Goal: Use online tool/utility: Utilize a website feature to perform a specific function

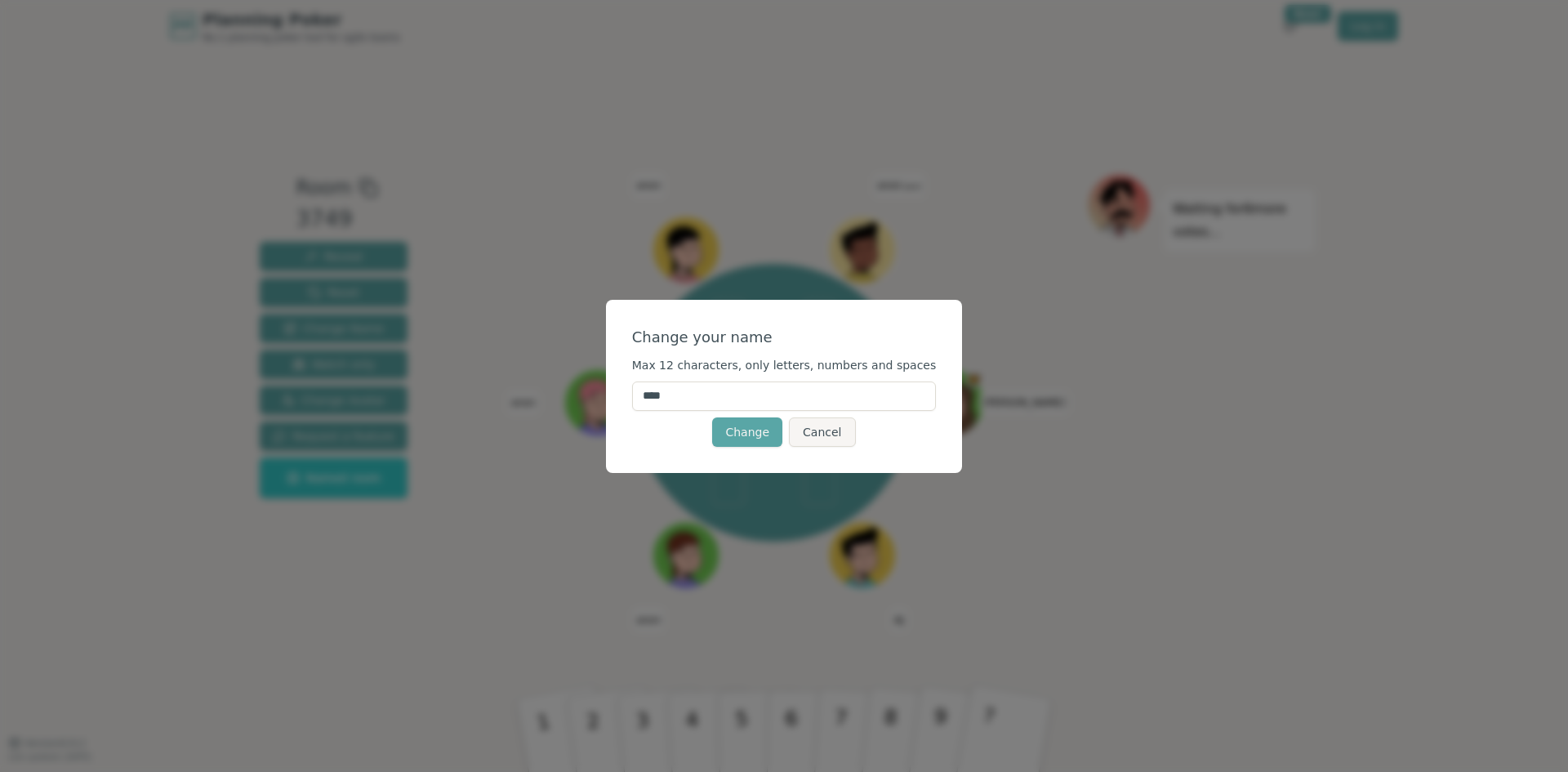
click at [738, 394] on input "****" at bounding box center [784, 396] width 305 height 30
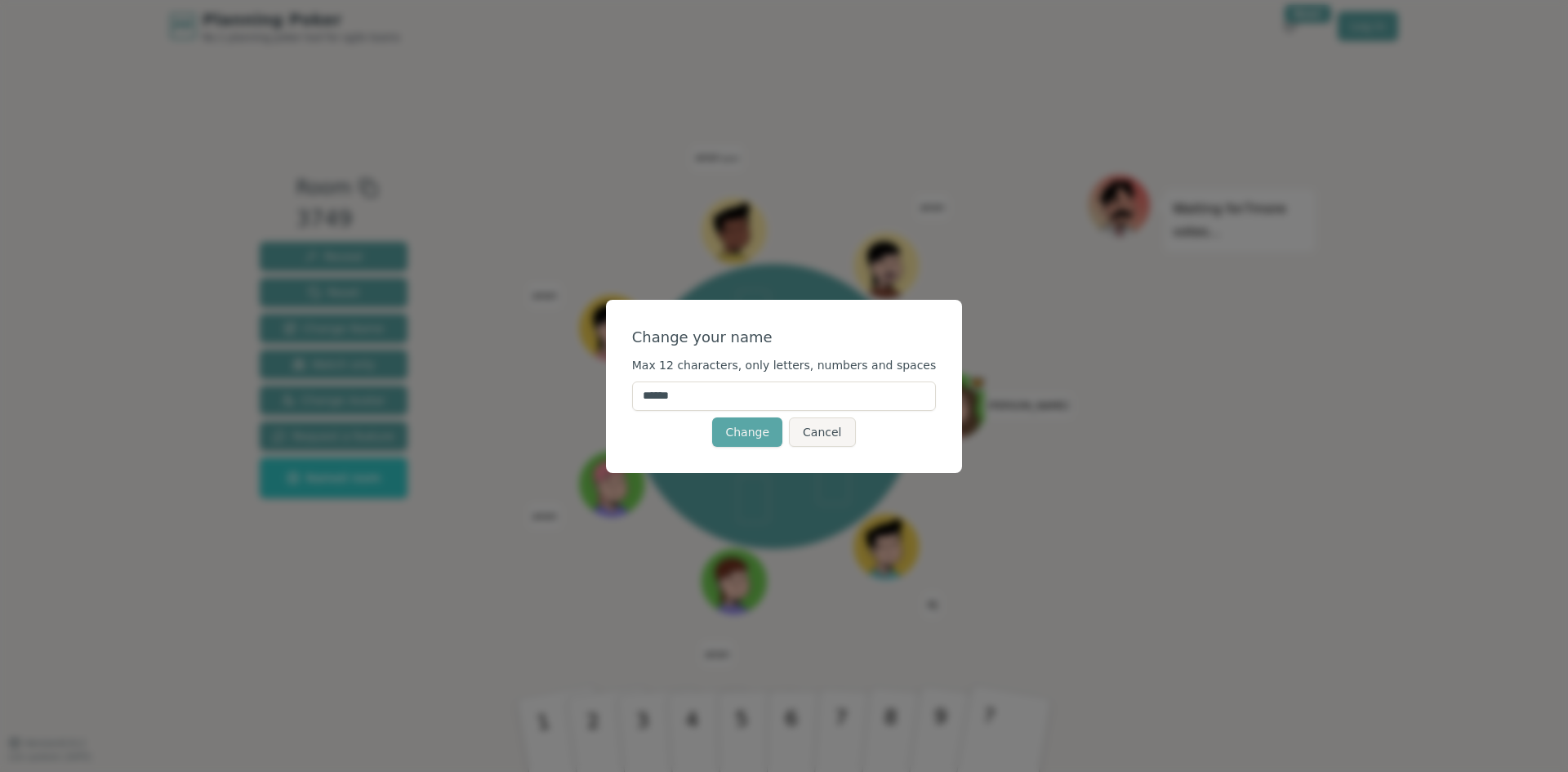
type input "*******"
click button "Change" at bounding box center [748, 432] width 70 height 30
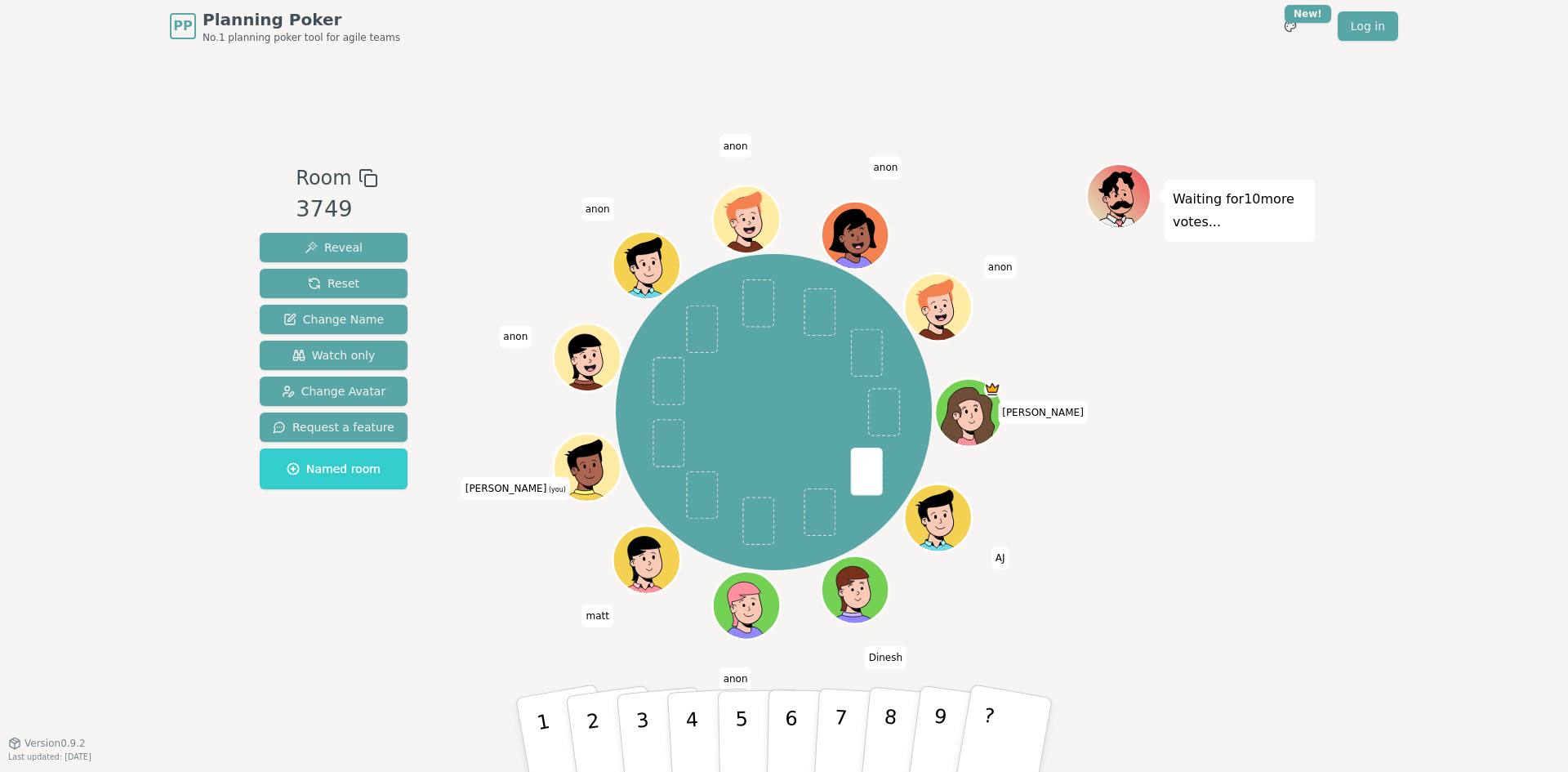
click at [622, 478] on div "[PERSON_NAME] [PERSON_NAME] [PERSON_NAME] anon [PERSON_NAME] [PERSON_NAME] (you…" at bounding box center [773, 412] width 316 height 316
click at [592, 465] on icon at bounding box center [590, 466] width 66 height 7
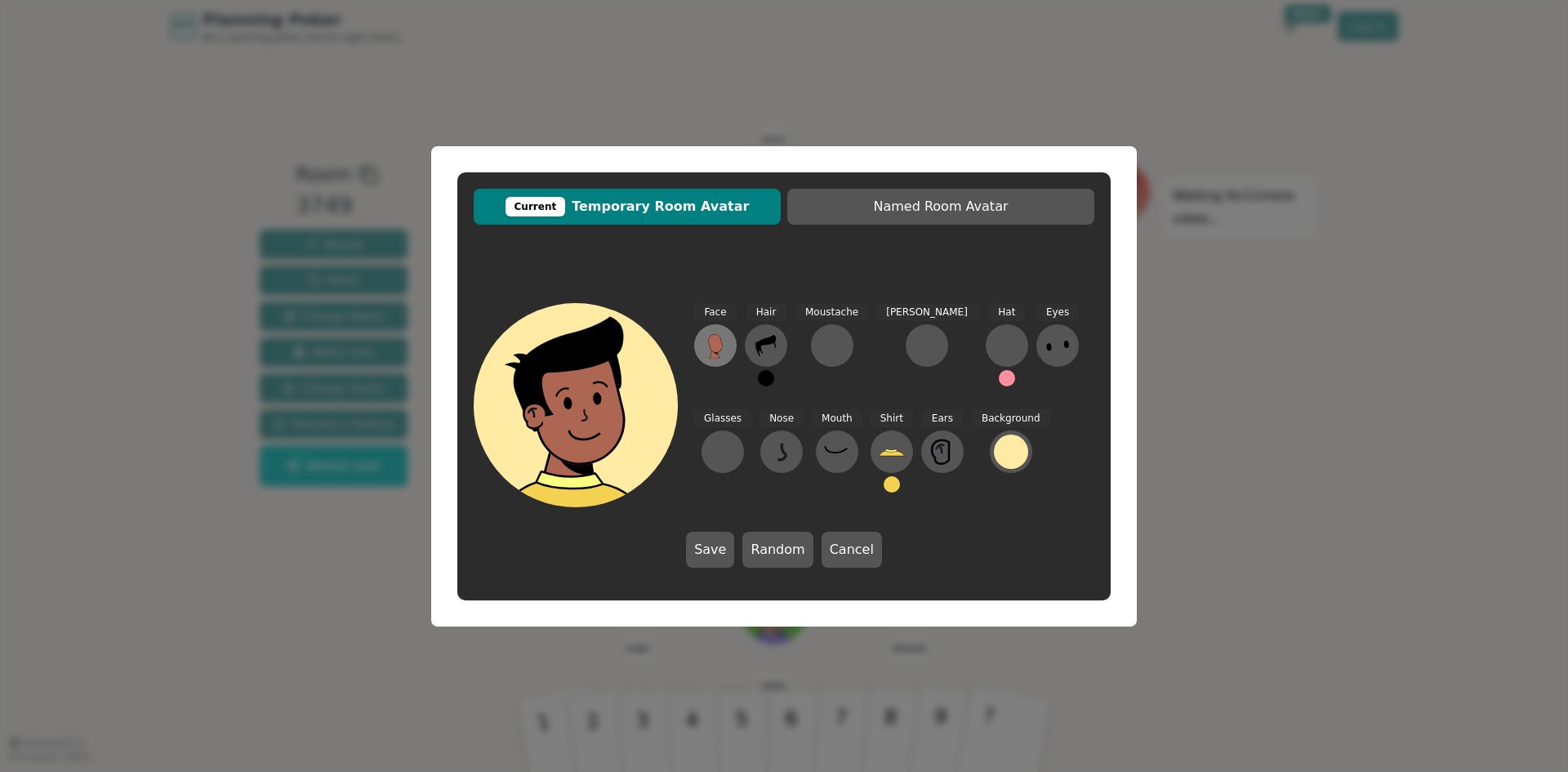
click at [712, 352] on icon at bounding box center [715, 344] width 15 height 18
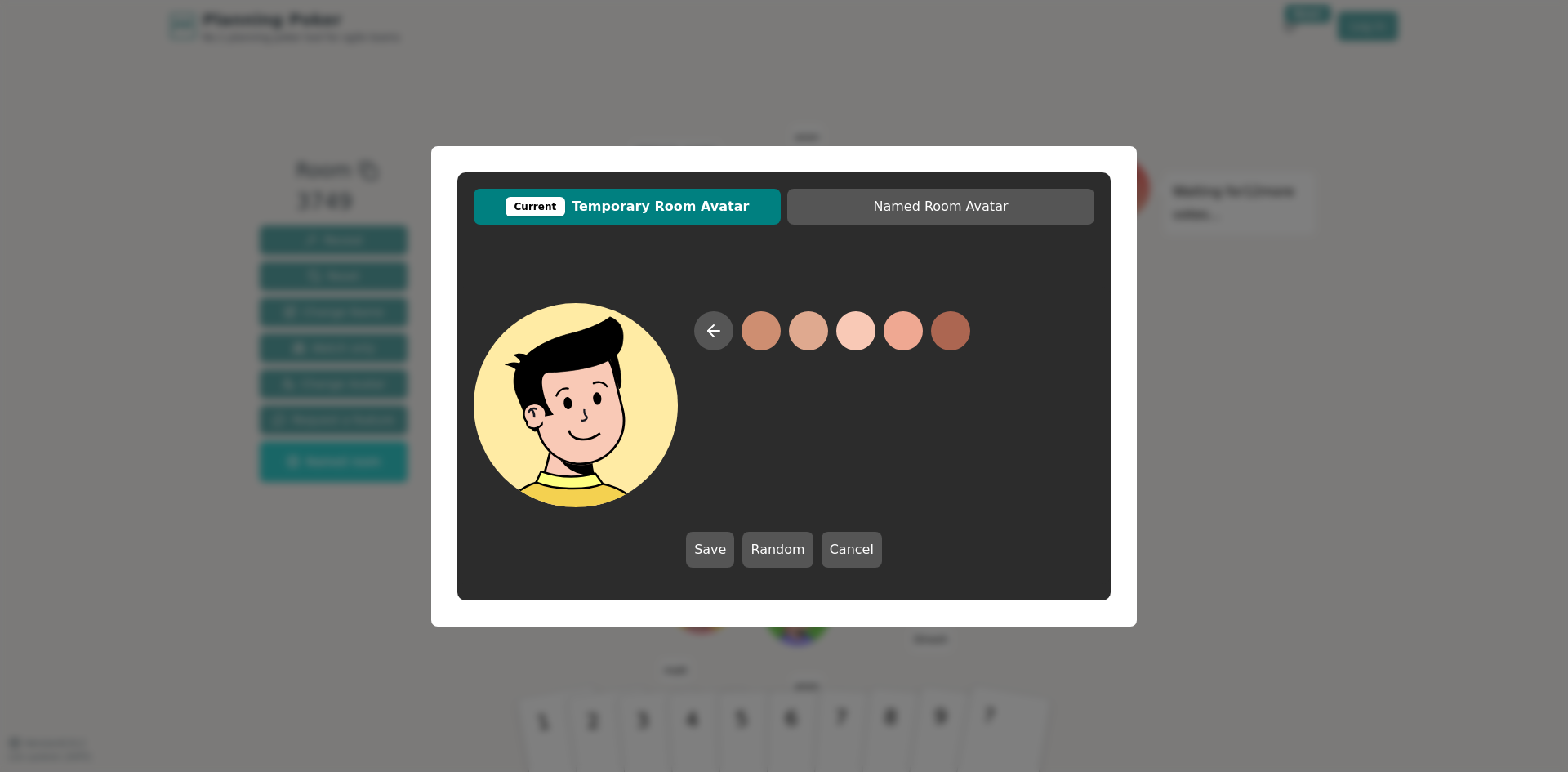
click at [851, 337] on button at bounding box center [856, 331] width 39 height 39
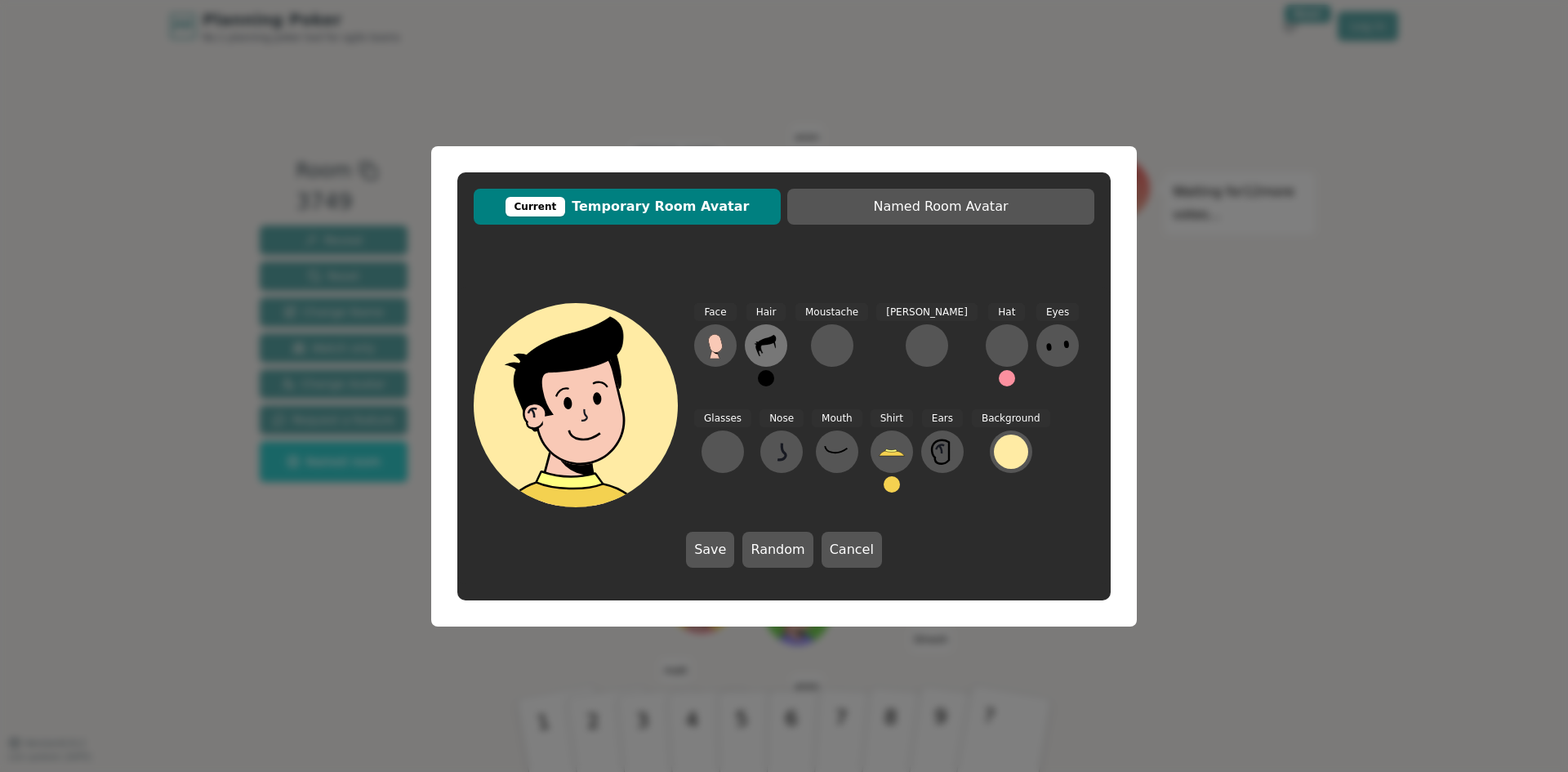
click at [765, 337] on icon at bounding box center [766, 345] width 26 height 26
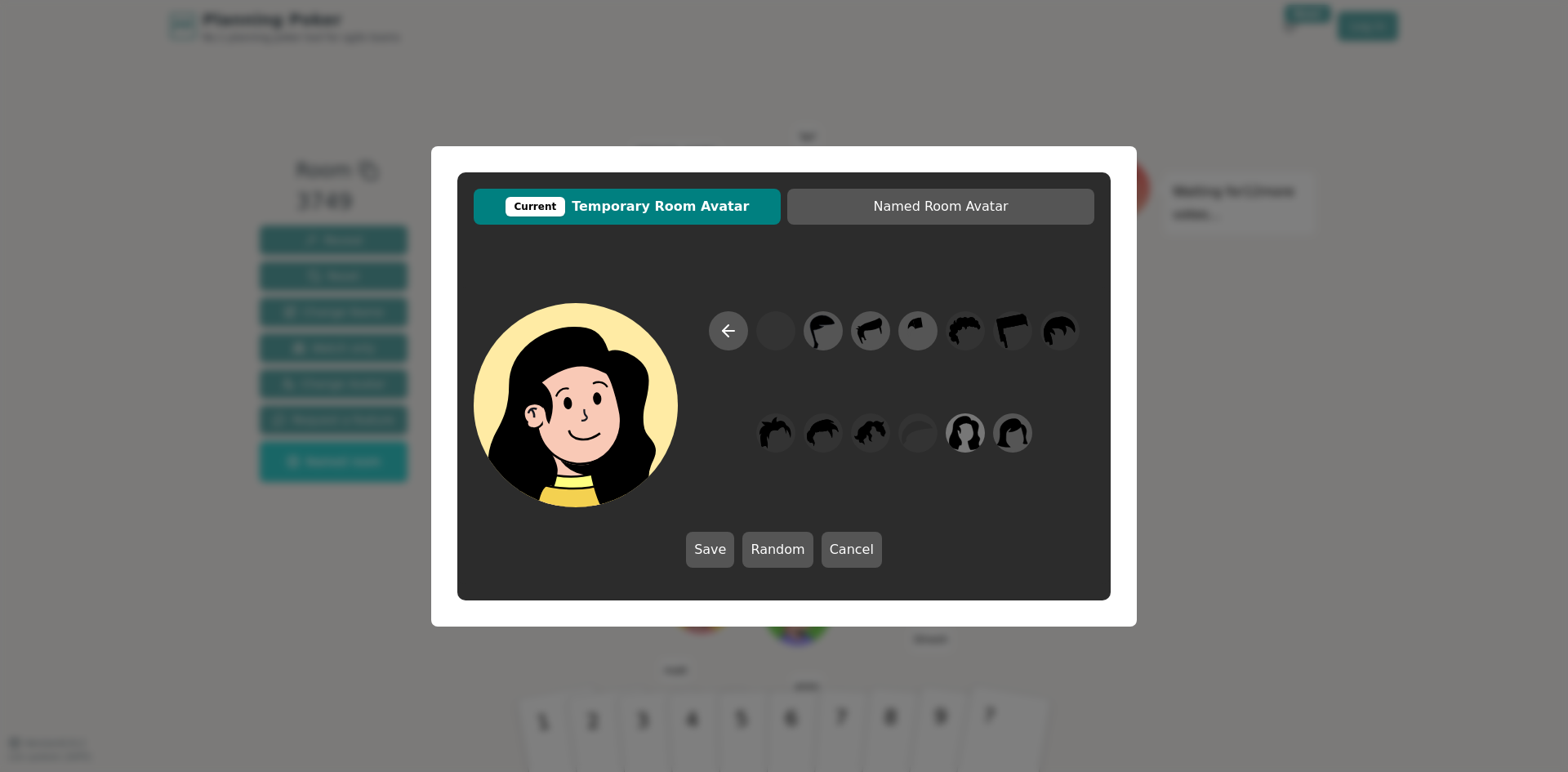
click at [976, 446] on icon at bounding box center [965, 432] width 32 height 34
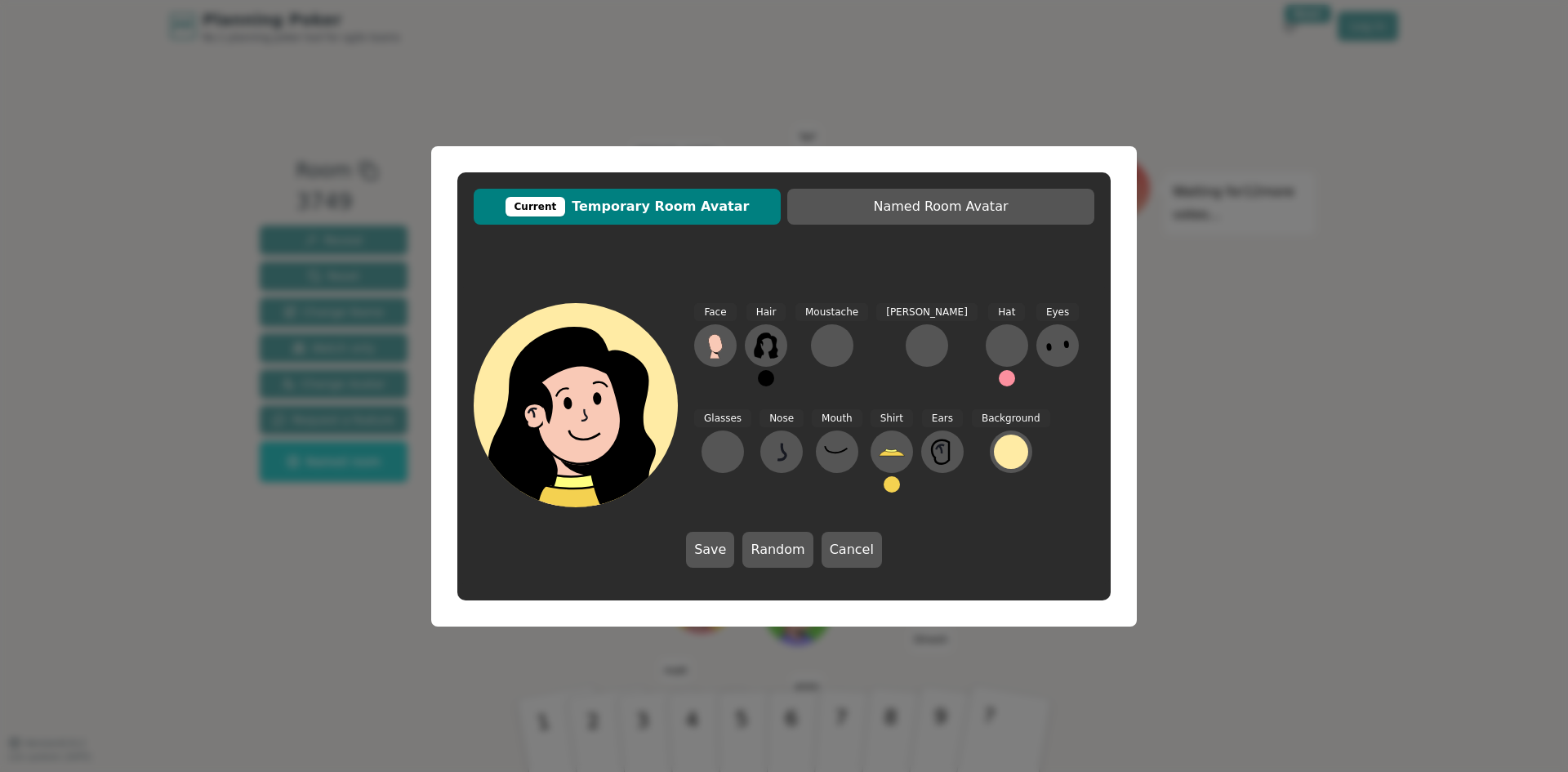
click at [767, 375] on button at bounding box center [766, 379] width 17 height 17
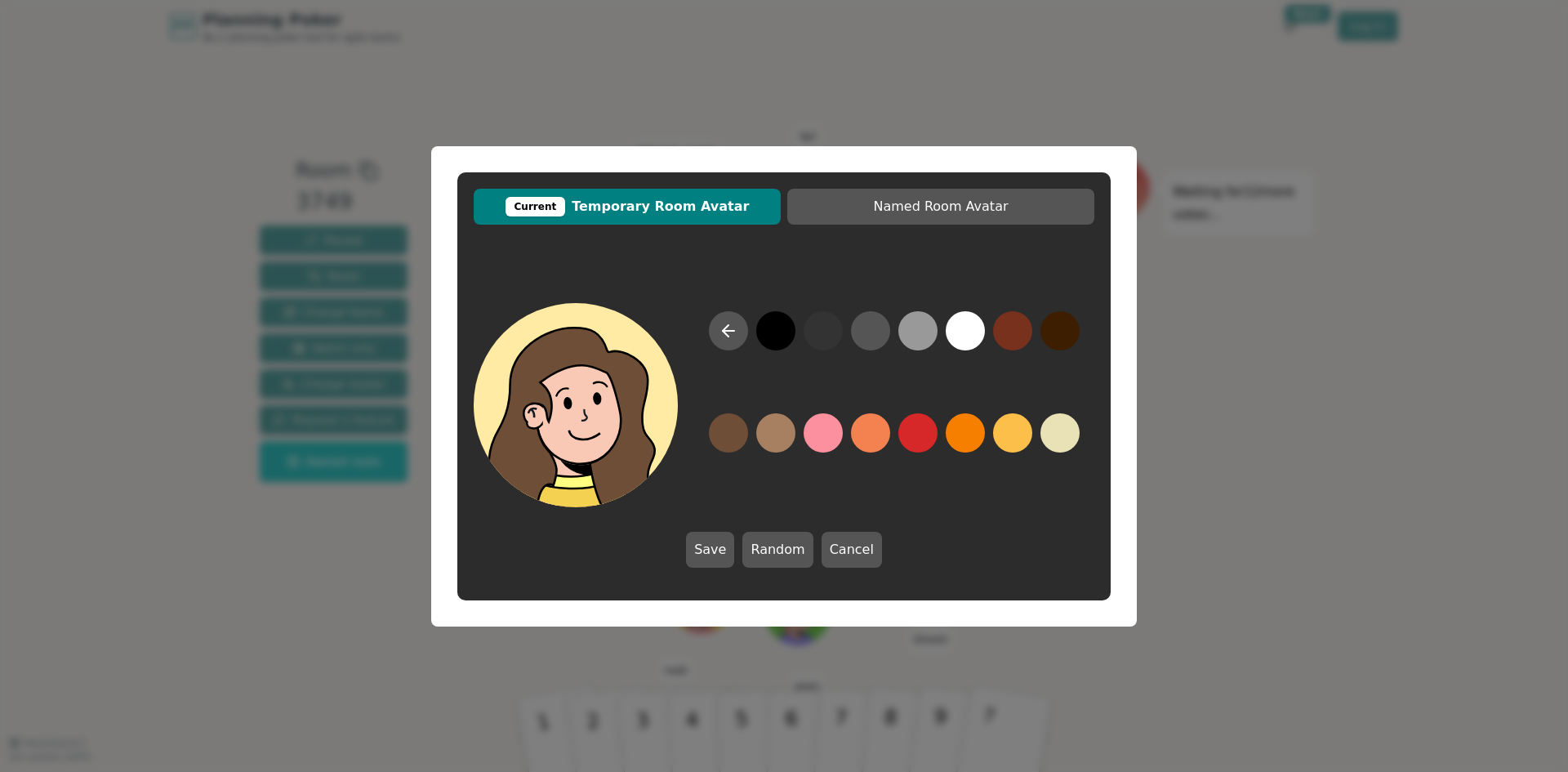
click at [720, 444] on button at bounding box center [728, 433] width 39 height 39
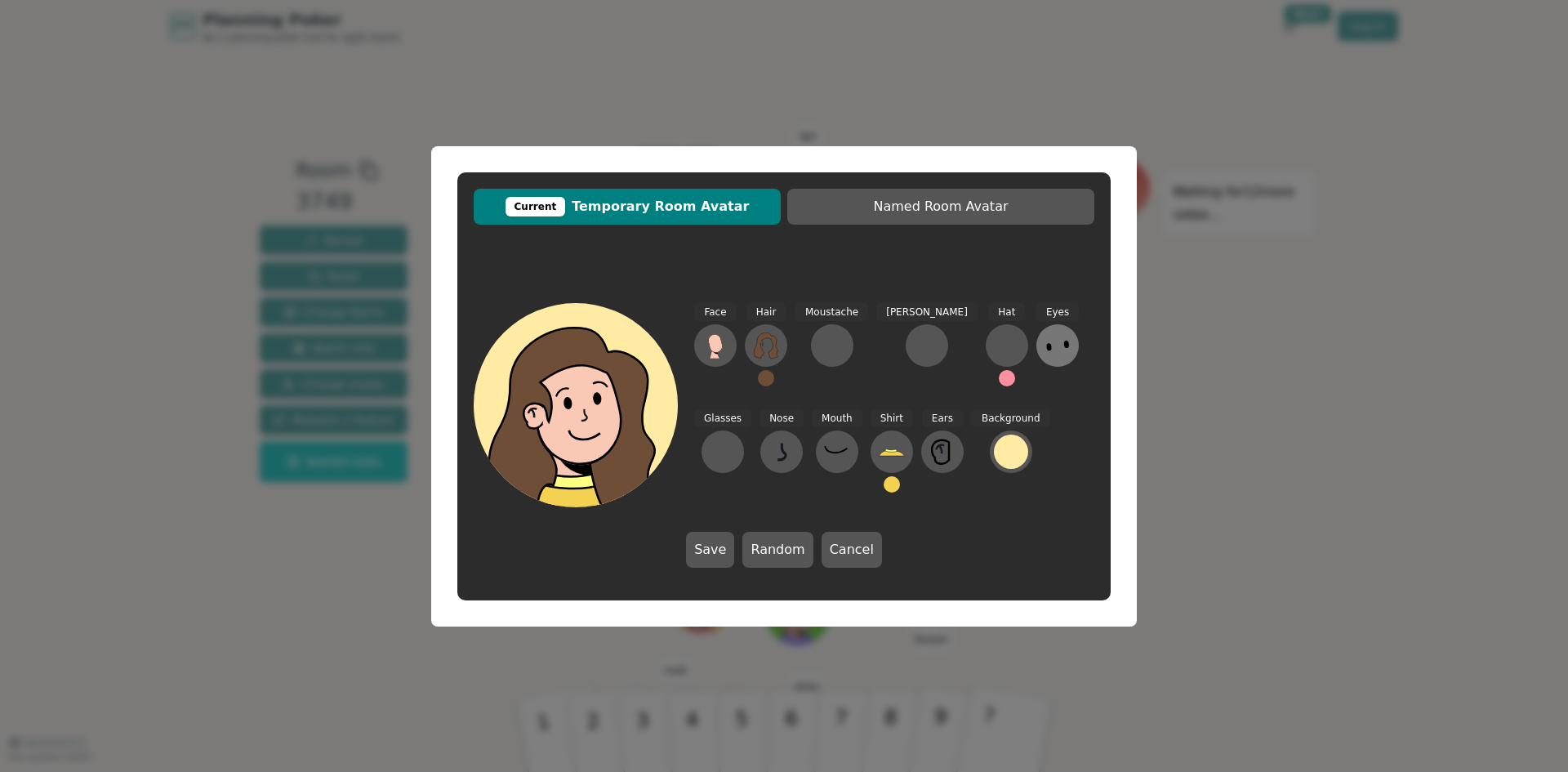
click at [1045, 357] on icon at bounding box center [1058, 345] width 26 height 26
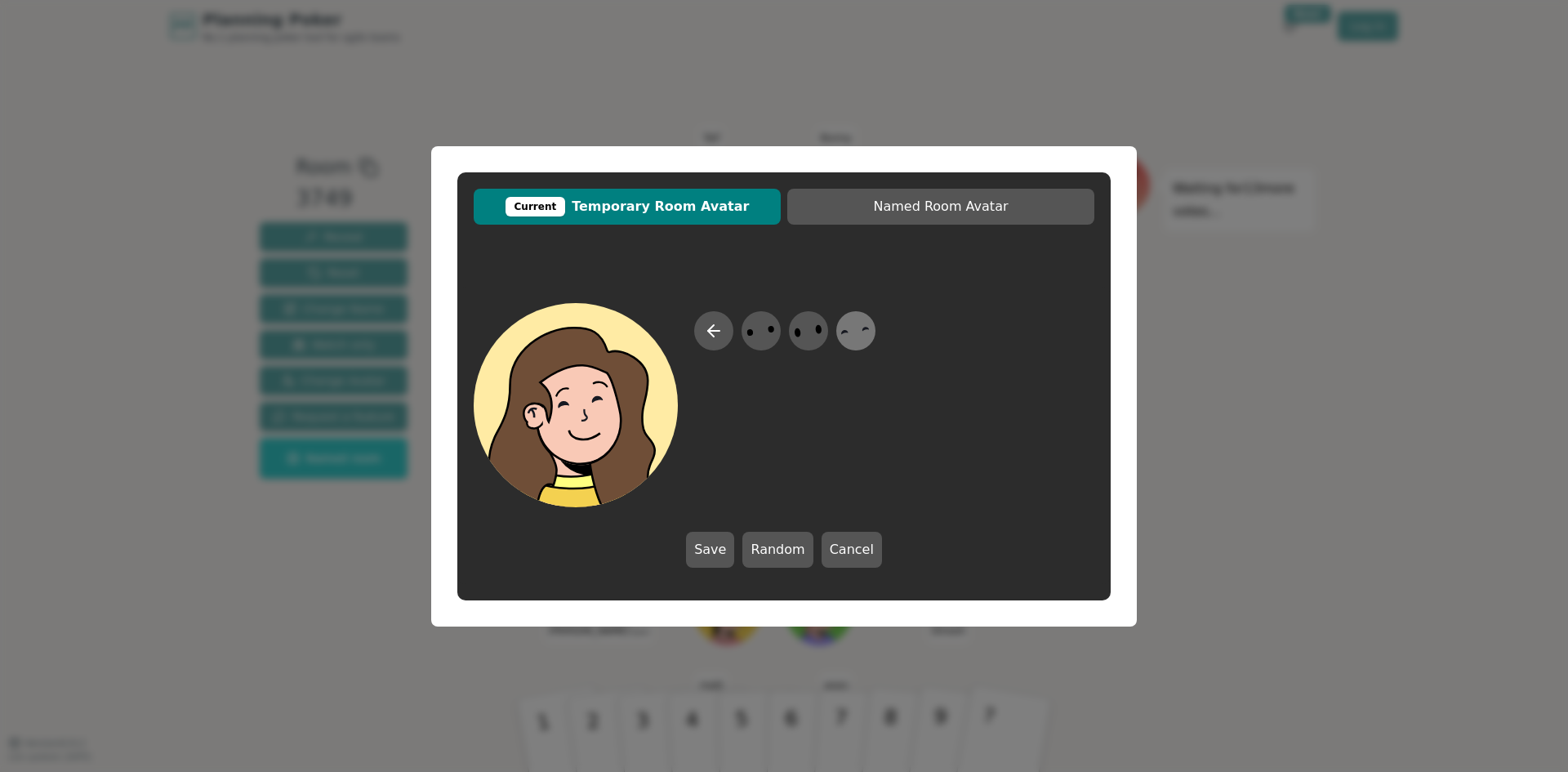
click at [850, 344] on icon at bounding box center [856, 331] width 32 height 37
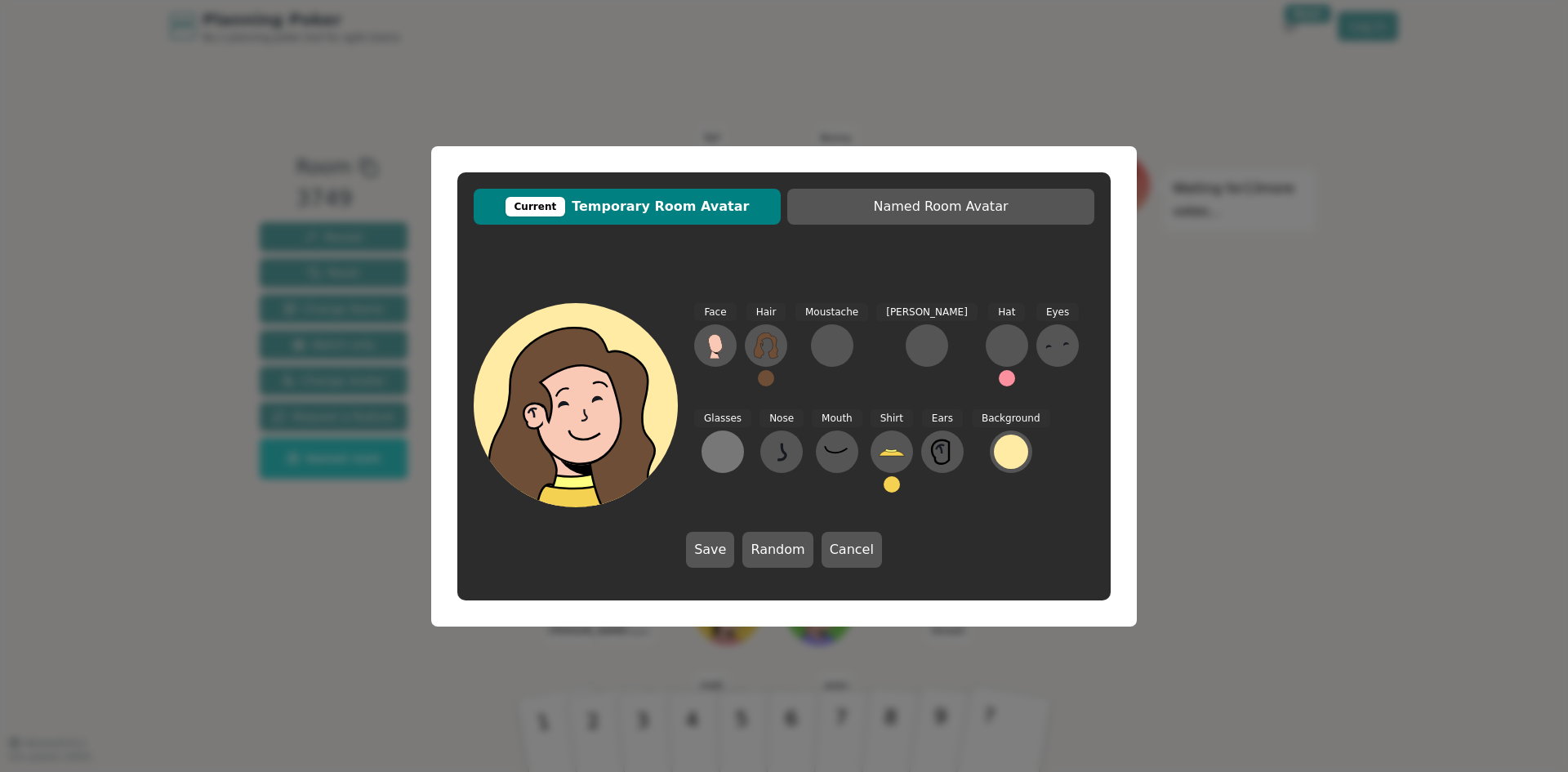
click at [736, 439] on div at bounding box center [723, 452] width 26 height 26
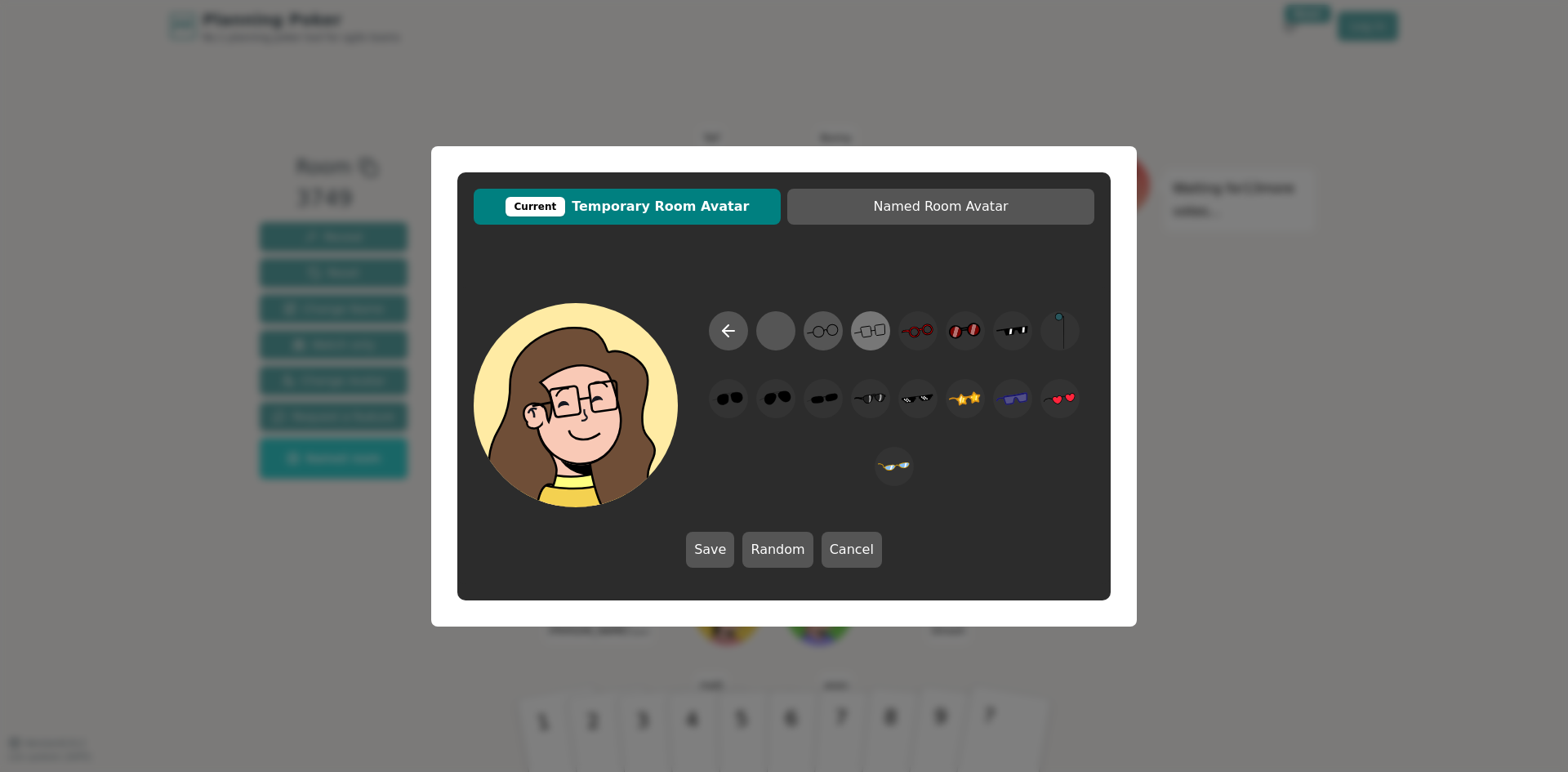
click at [879, 344] on icon at bounding box center [870, 331] width 32 height 37
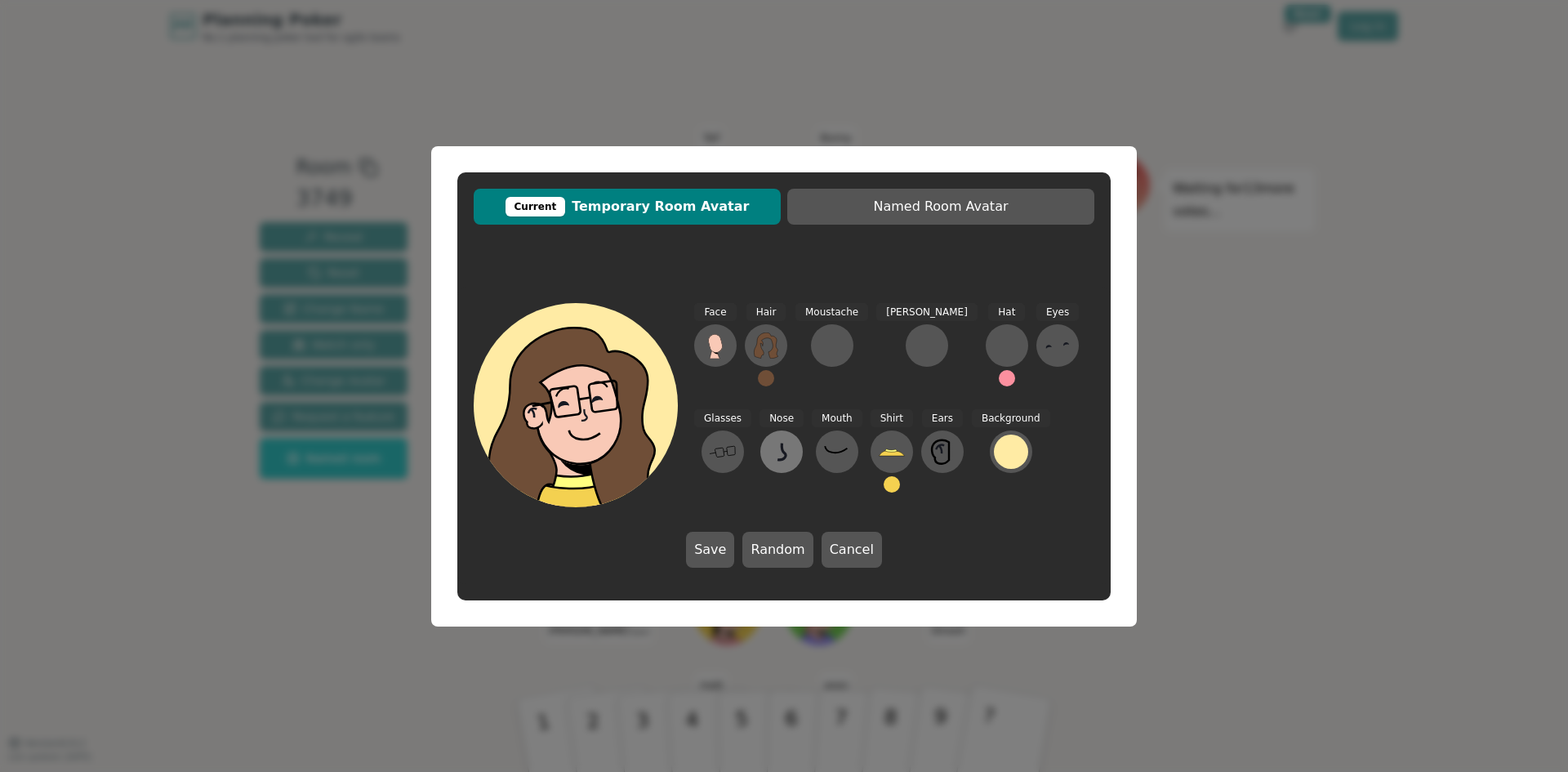
click at [777, 454] on icon at bounding box center [781, 452] width 8 height 17
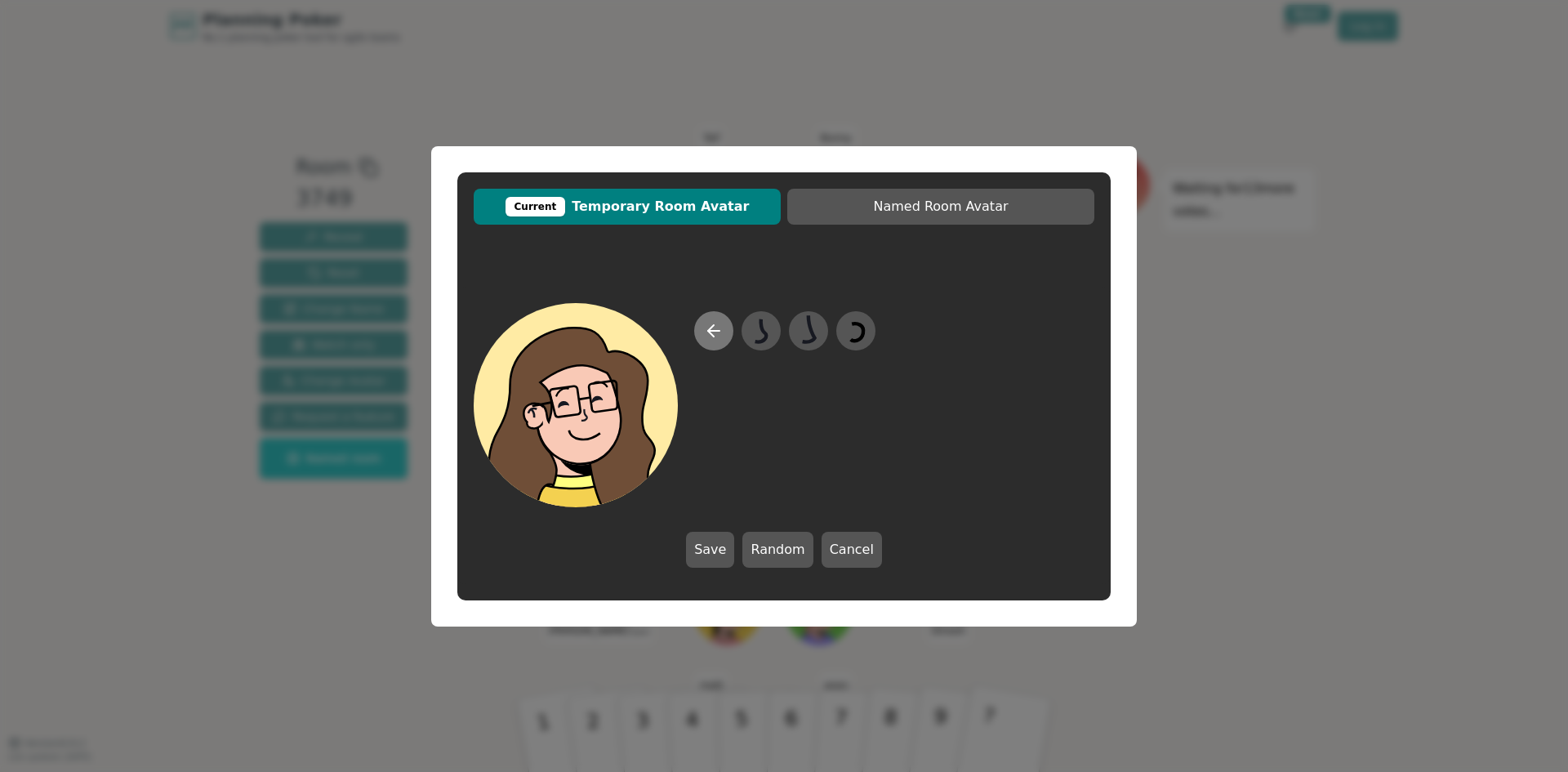
click at [727, 332] on button at bounding box center [713, 331] width 39 height 39
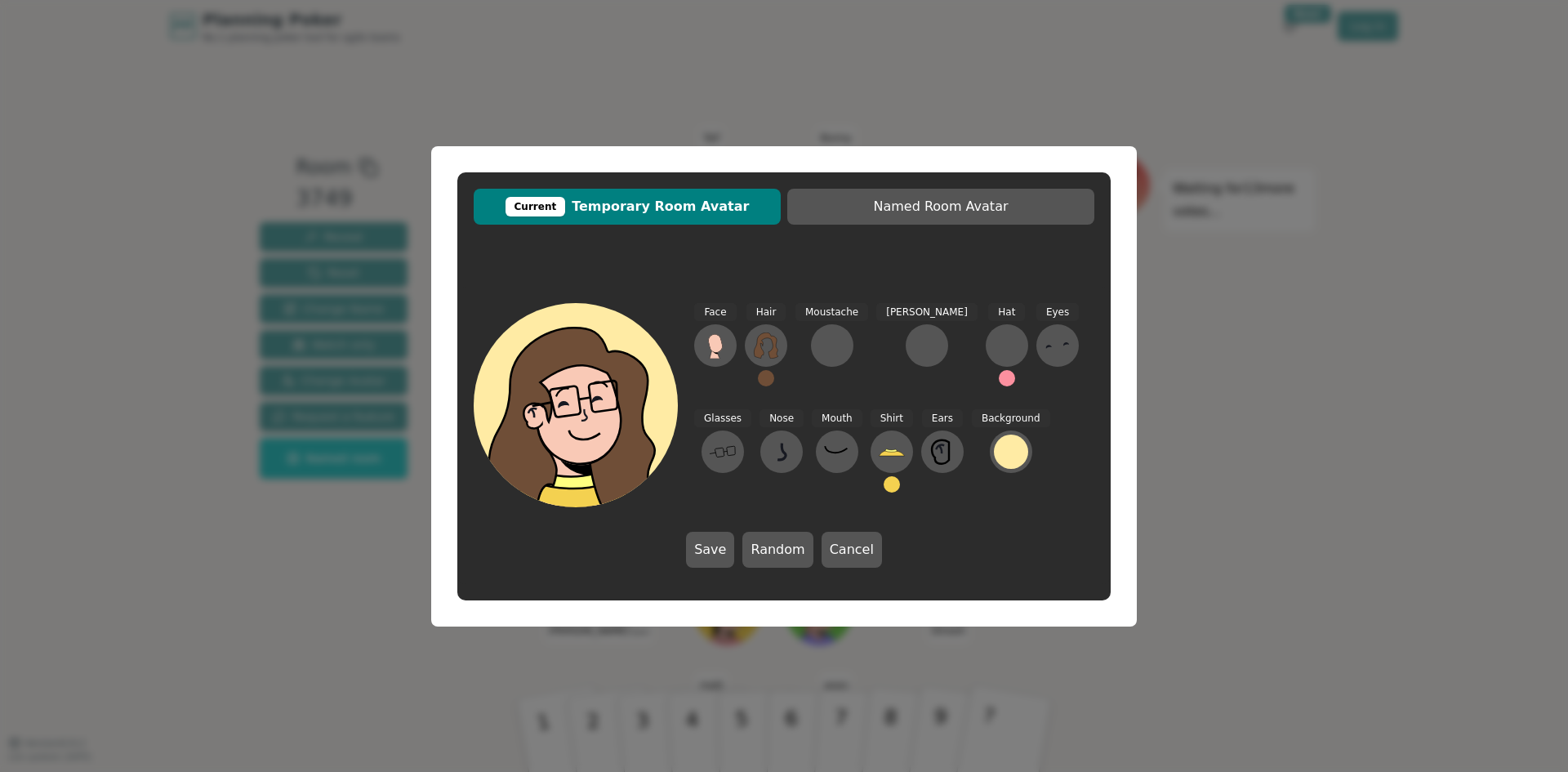
click at [883, 483] on button at bounding box center [892, 485] width 17 height 17
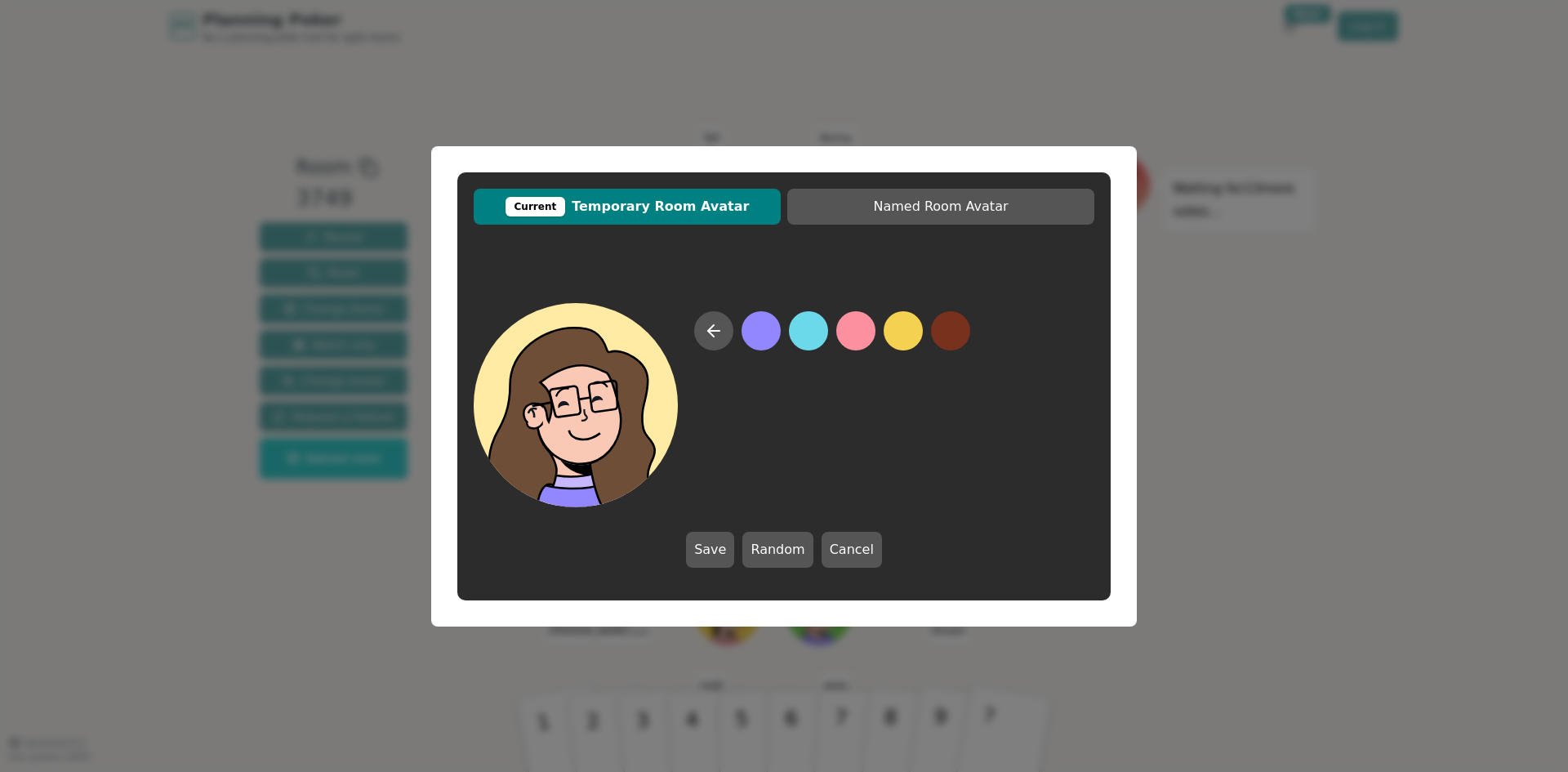
click at [756, 340] on button at bounding box center [761, 331] width 39 height 39
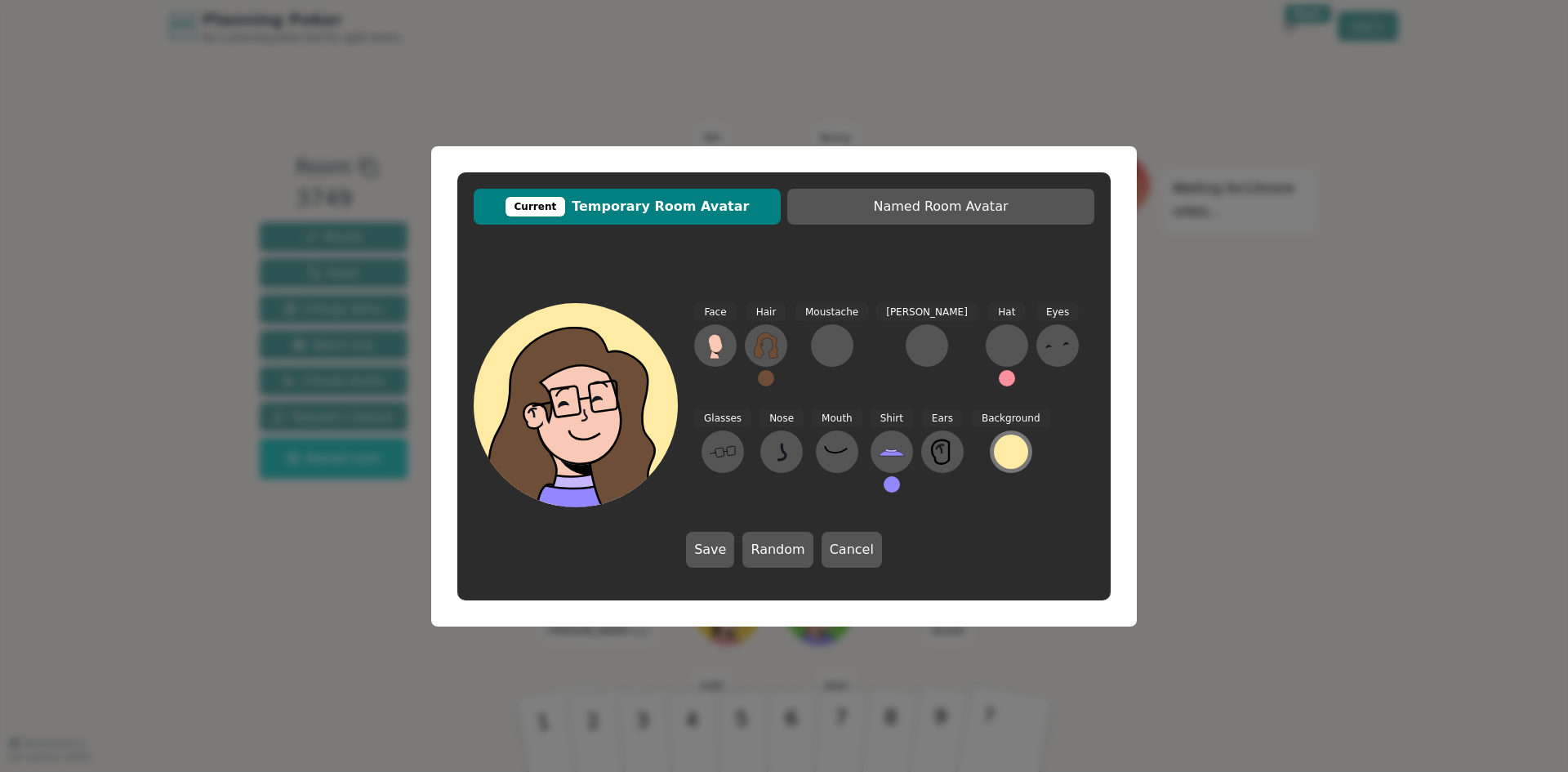
click at [994, 450] on div at bounding box center [1011, 452] width 34 height 34
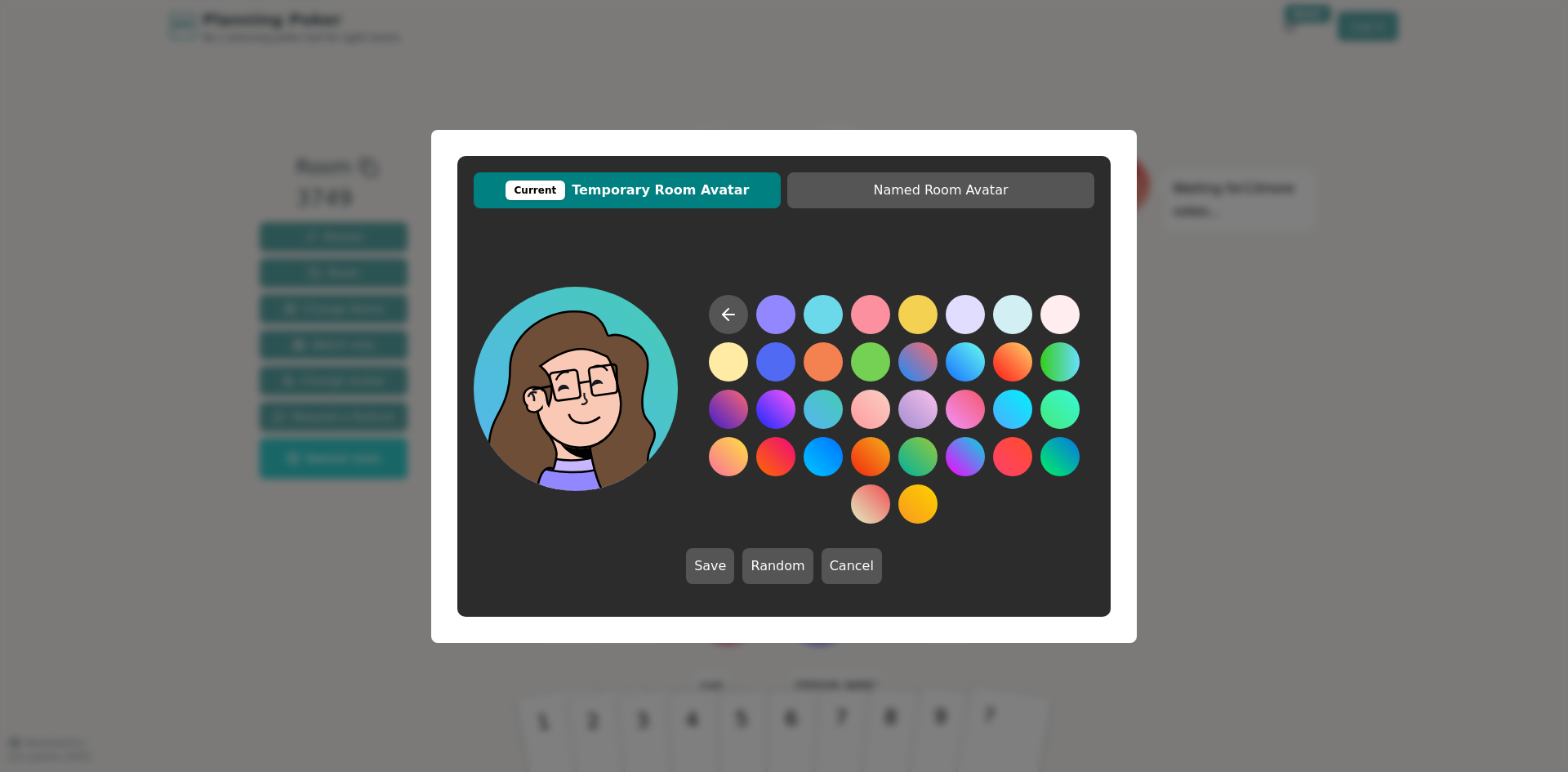
click at [796, 416] on div at bounding box center [894, 409] width 401 height 229
click at [784, 413] on button at bounding box center [775, 409] width 39 height 39
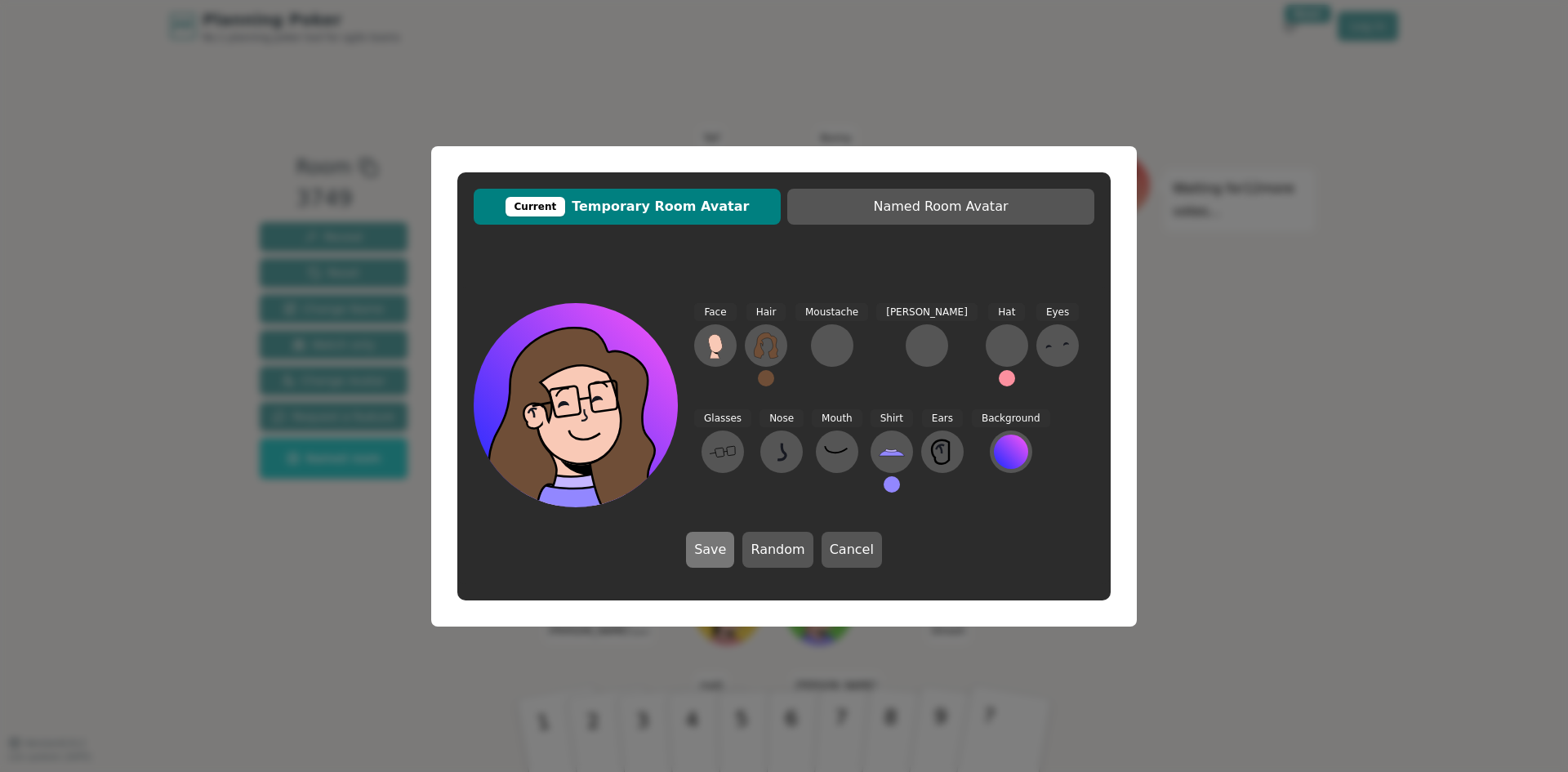
click at [702, 549] on button "Save" at bounding box center [710, 549] width 48 height 36
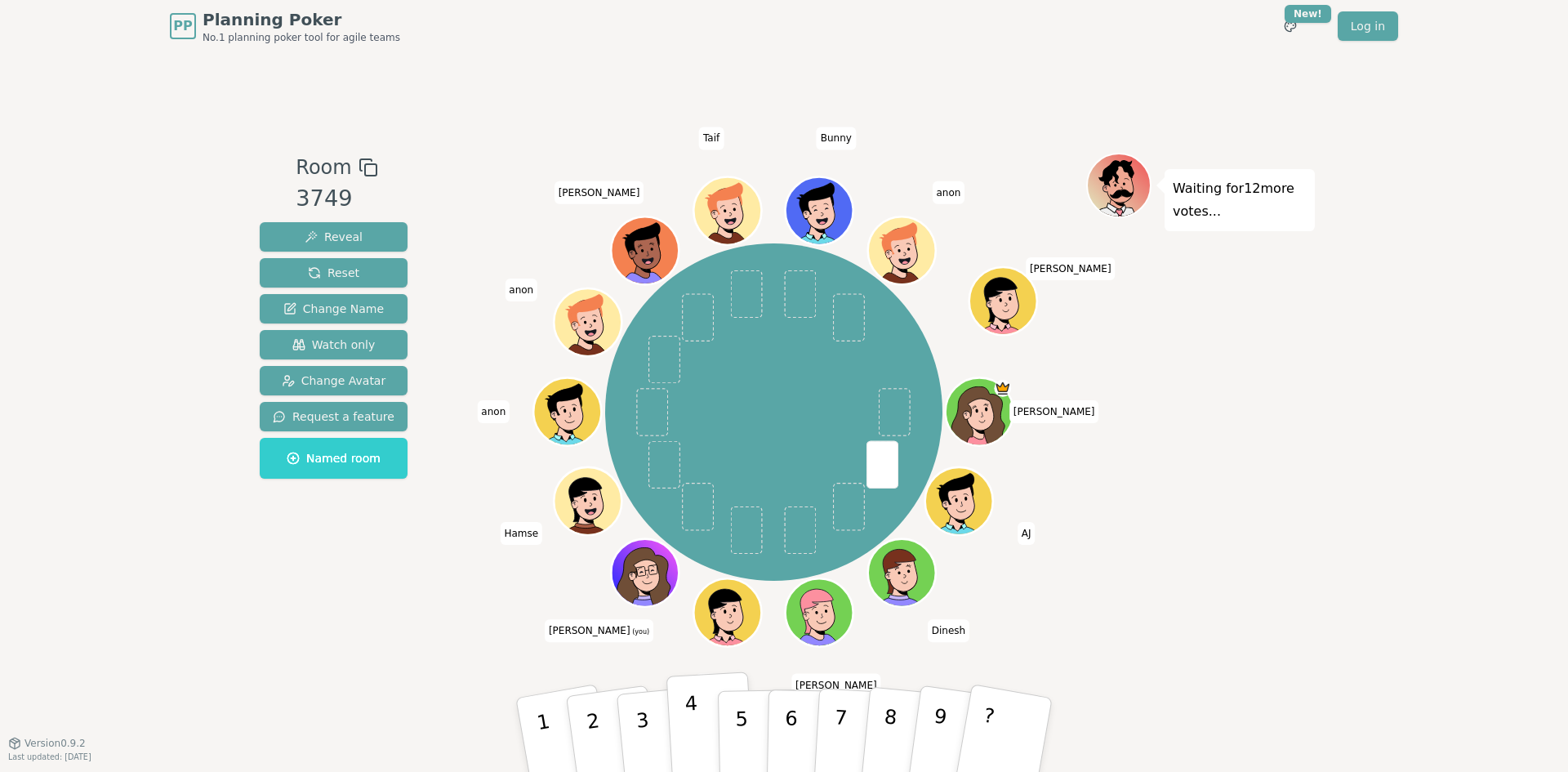
click at [712, 730] on button "4" at bounding box center [711, 735] width 89 height 127
click at [660, 724] on button "3" at bounding box center [661, 736] width 93 height 130
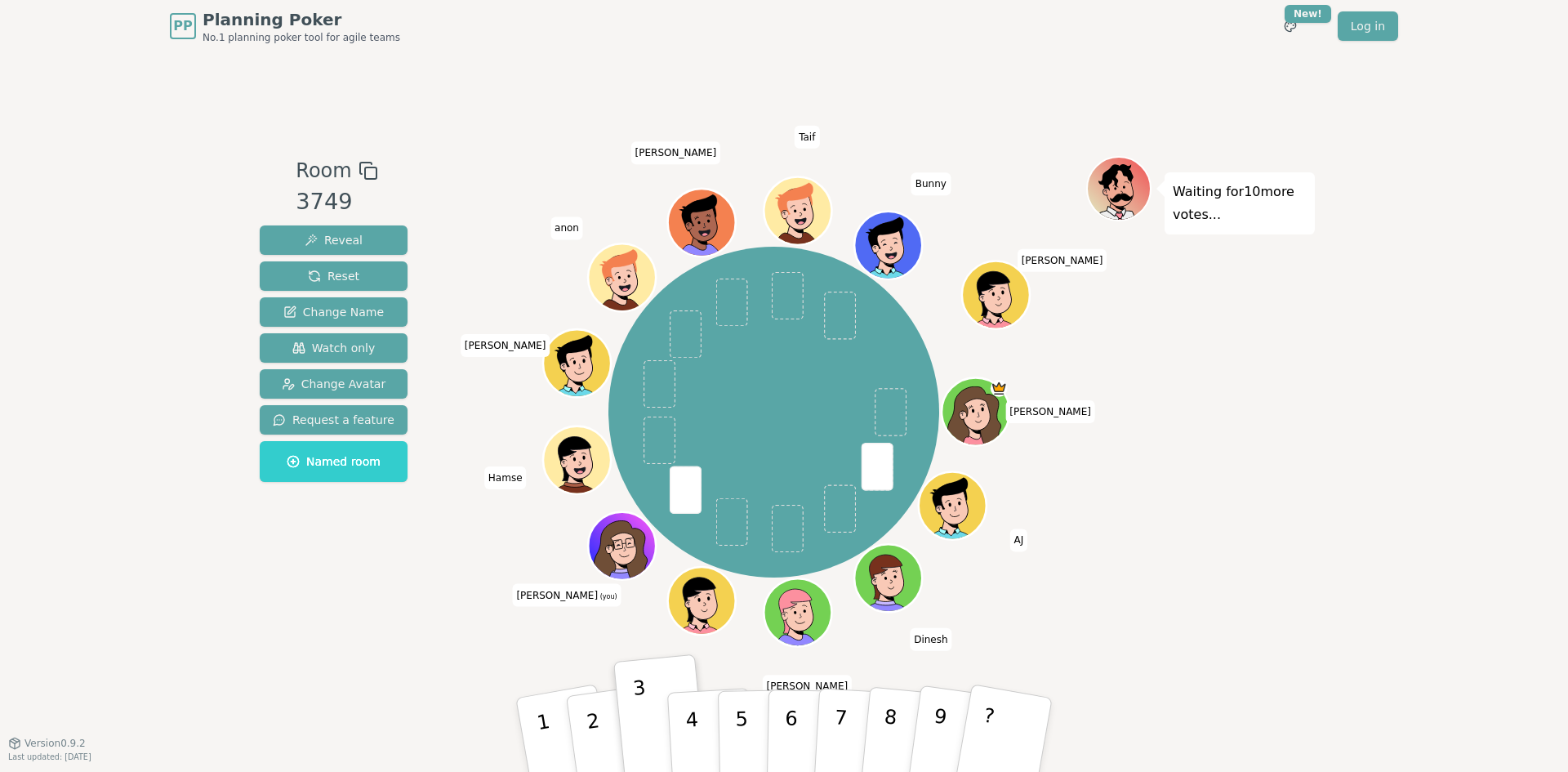
click at [562, 596] on span "[PERSON_NAME] (you)" at bounding box center [567, 596] width 109 height 23
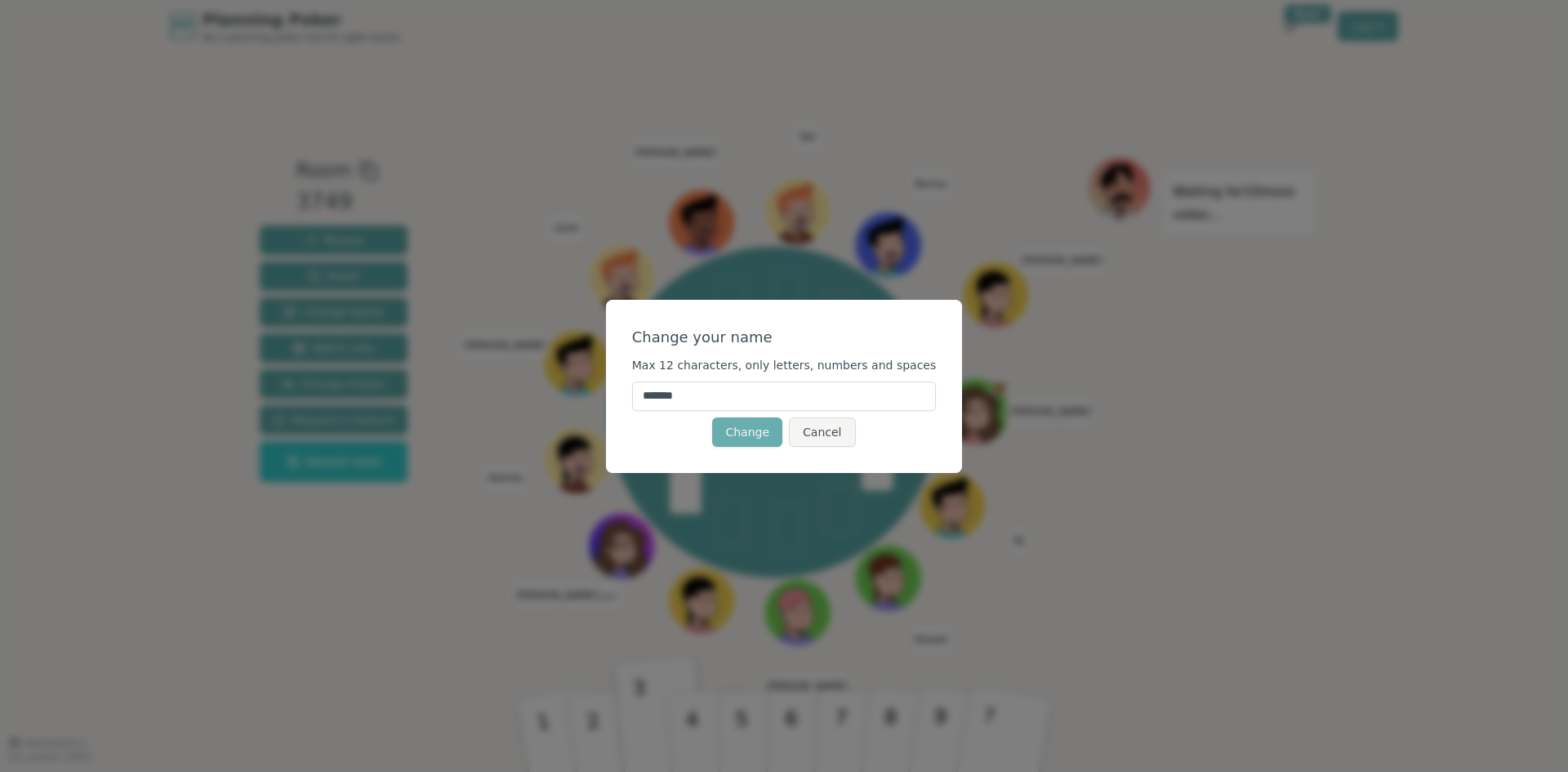
click at [748, 428] on button "Change" at bounding box center [748, 432] width 70 height 30
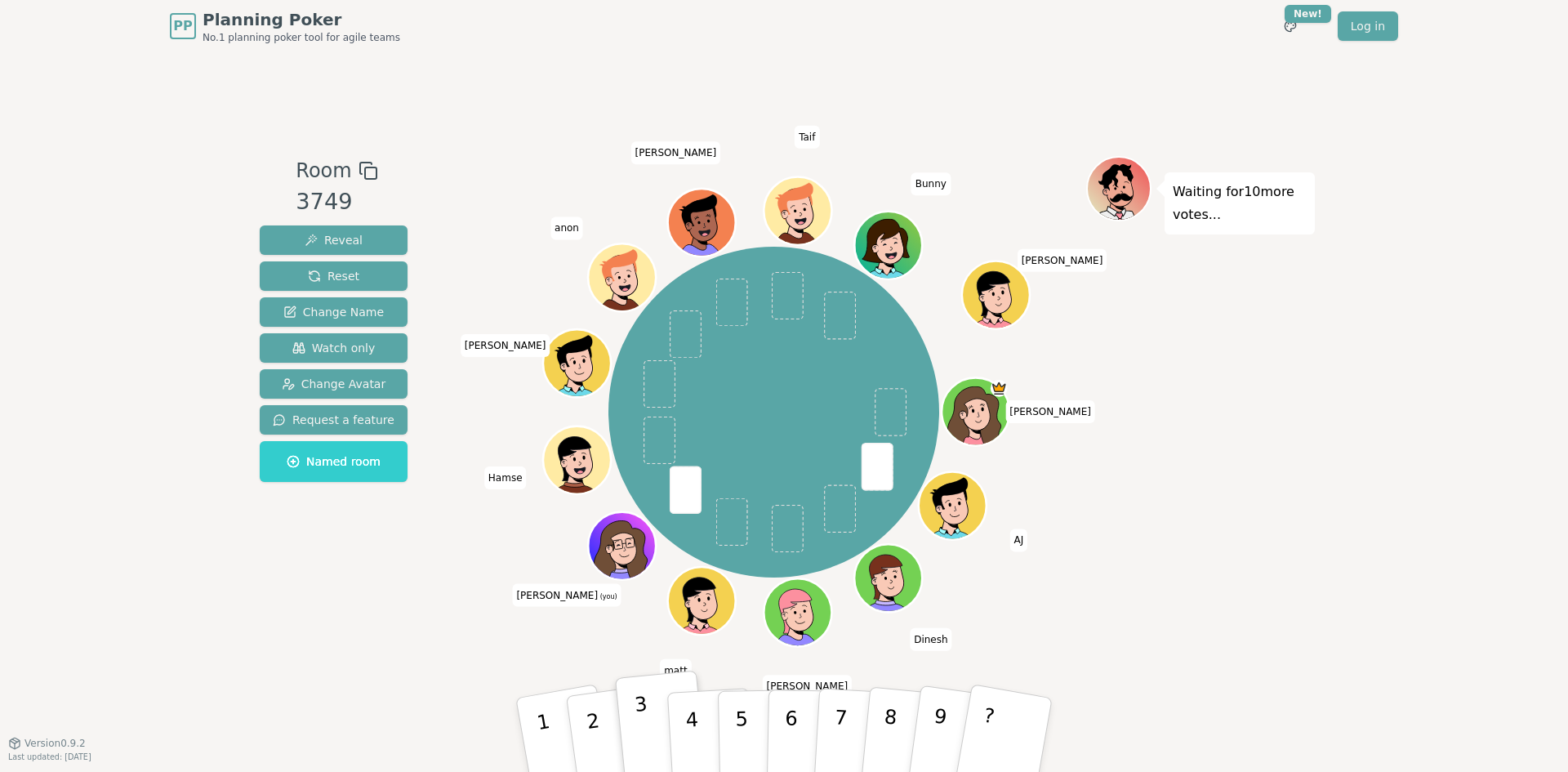
click at [630, 725] on button "3" at bounding box center [661, 736] width 93 height 130
click at [297, 223] on div "Room 3749 Reveal Reset Change Name Watch only Change Avatar Request a feature N…" at bounding box center [333, 322] width 161 height 332
click at [296, 233] on button "Reveal" at bounding box center [333, 240] width 148 height 30
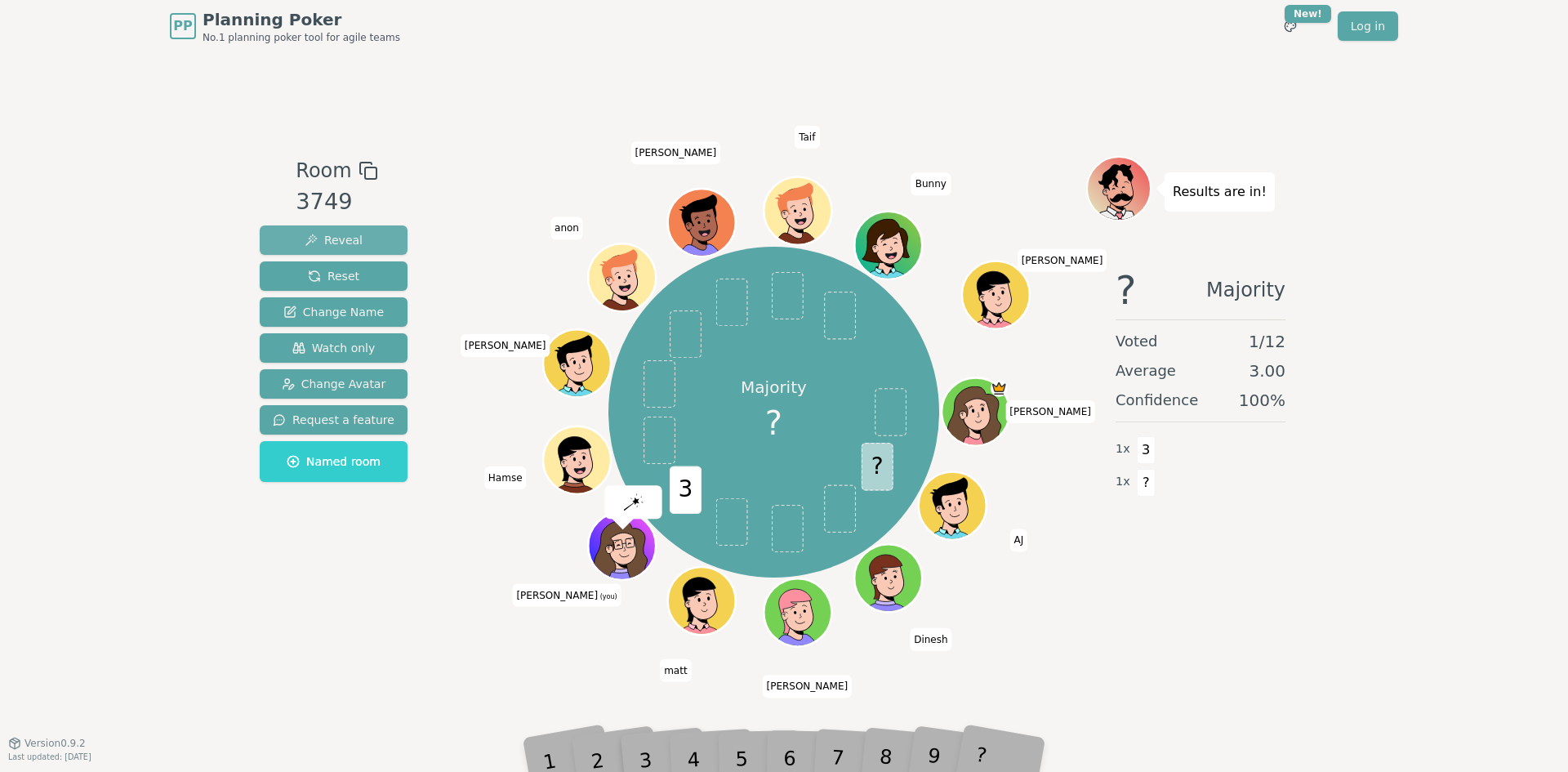
click at [296, 233] on button "Reveal" at bounding box center [333, 240] width 148 height 30
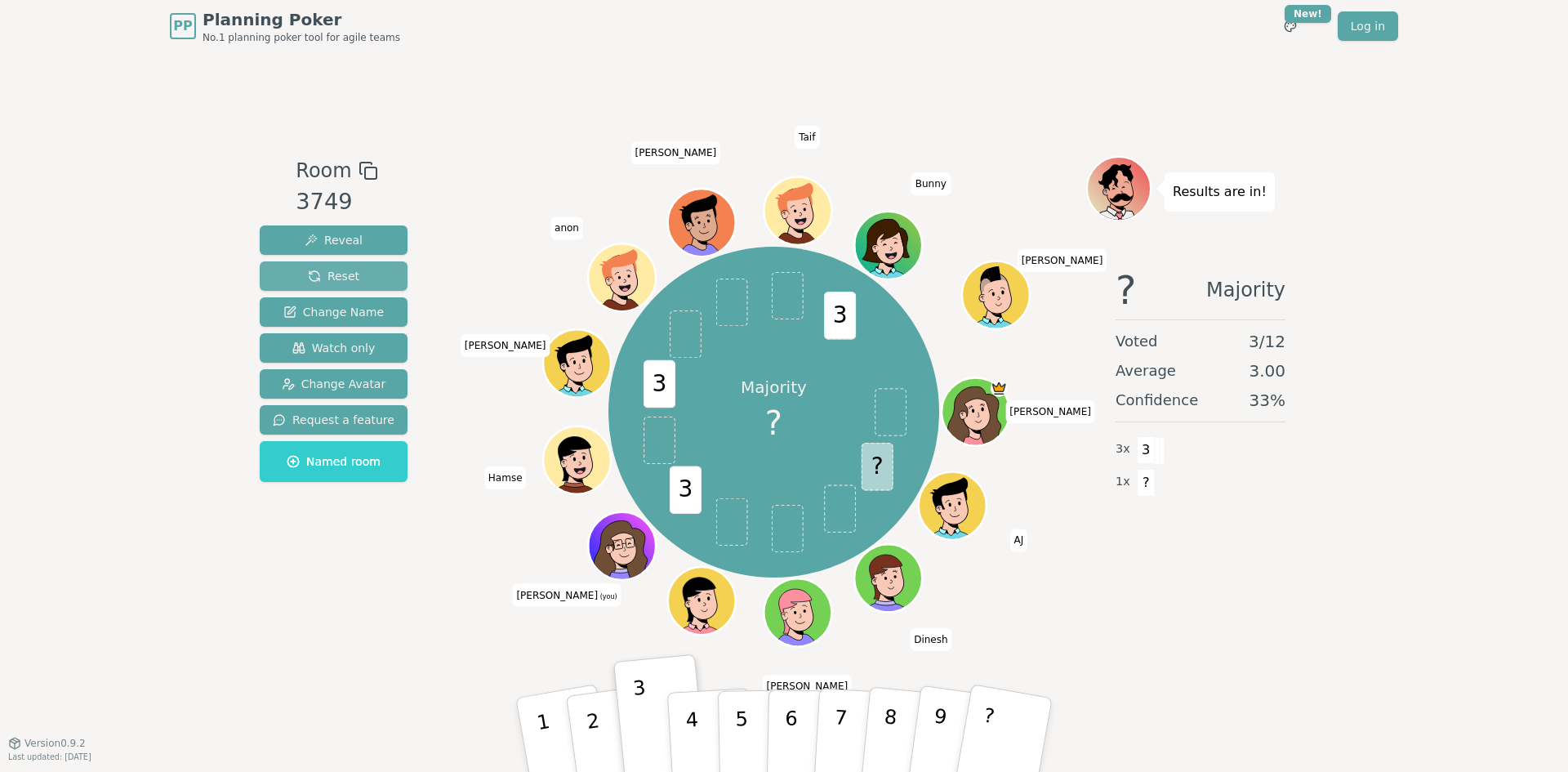
click at [356, 279] on button "Reset" at bounding box center [333, 276] width 148 height 30
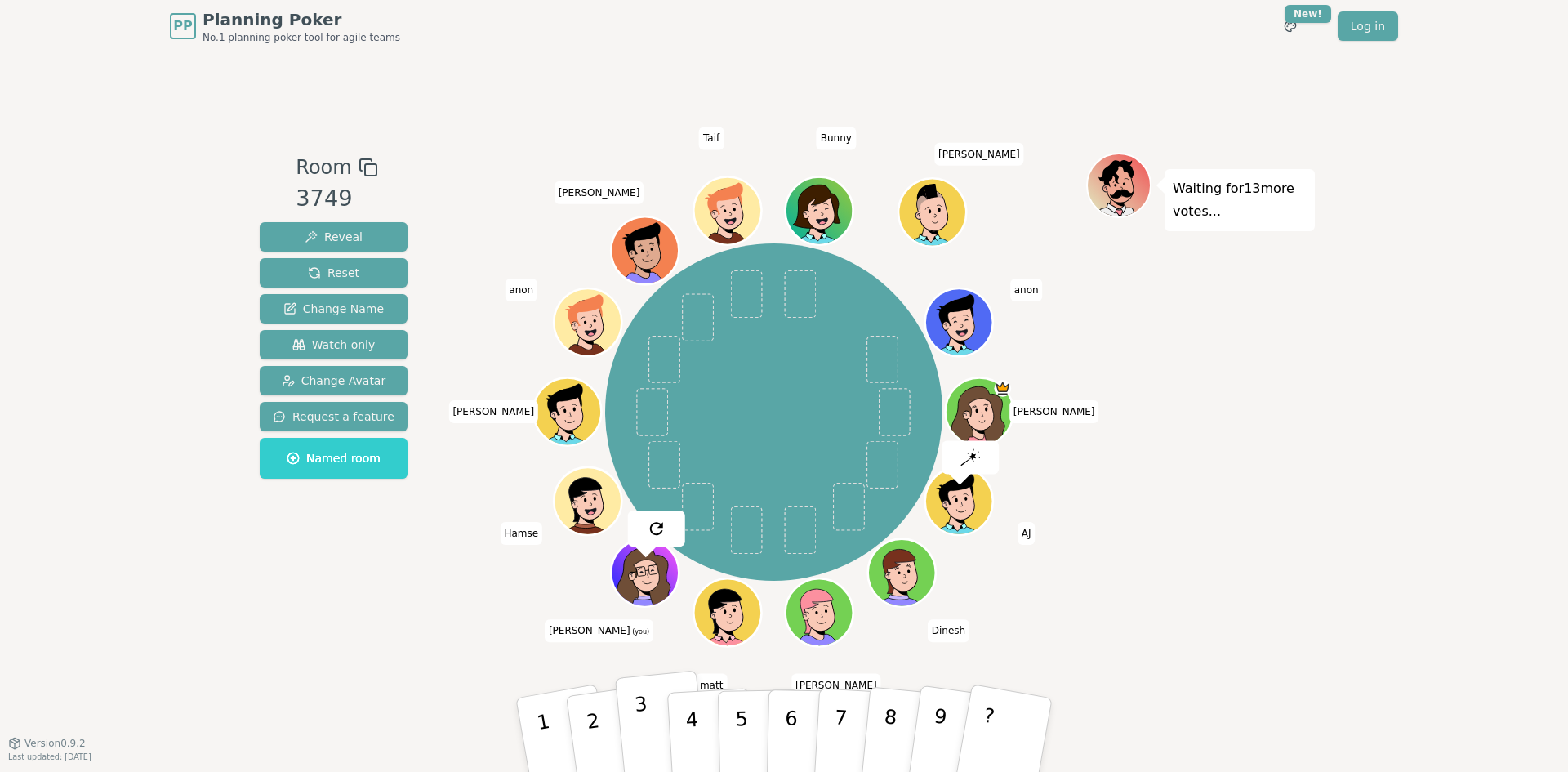
click at [629, 741] on button "3" at bounding box center [661, 736] width 93 height 130
click at [644, 730] on p "3" at bounding box center [644, 737] width 21 height 89
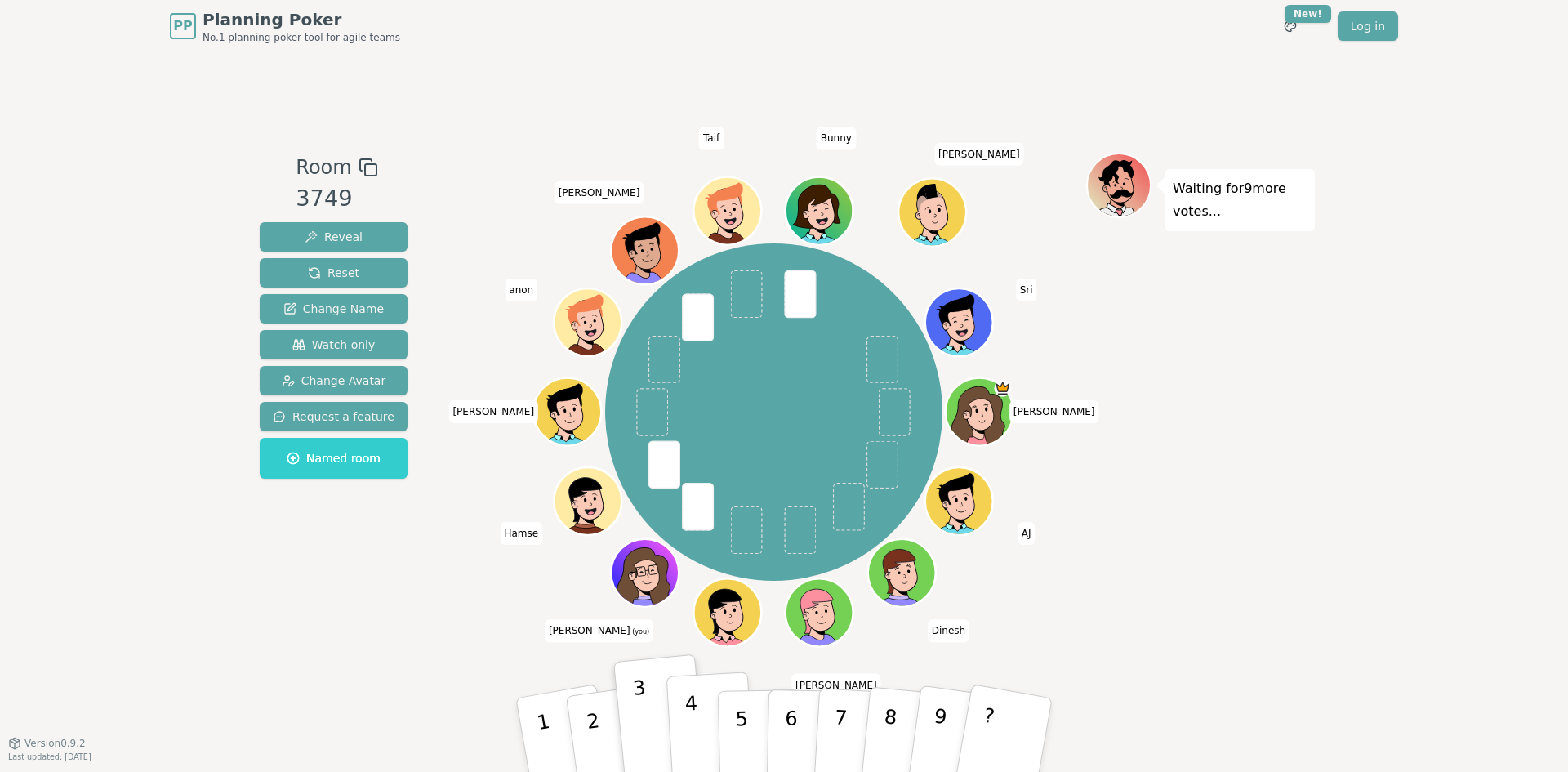
click at [700, 738] on button "4" at bounding box center [711, 735] width 89 height 127
click at [690, 731] on p "4" at bounding box center [693, 737] width 18 height 89
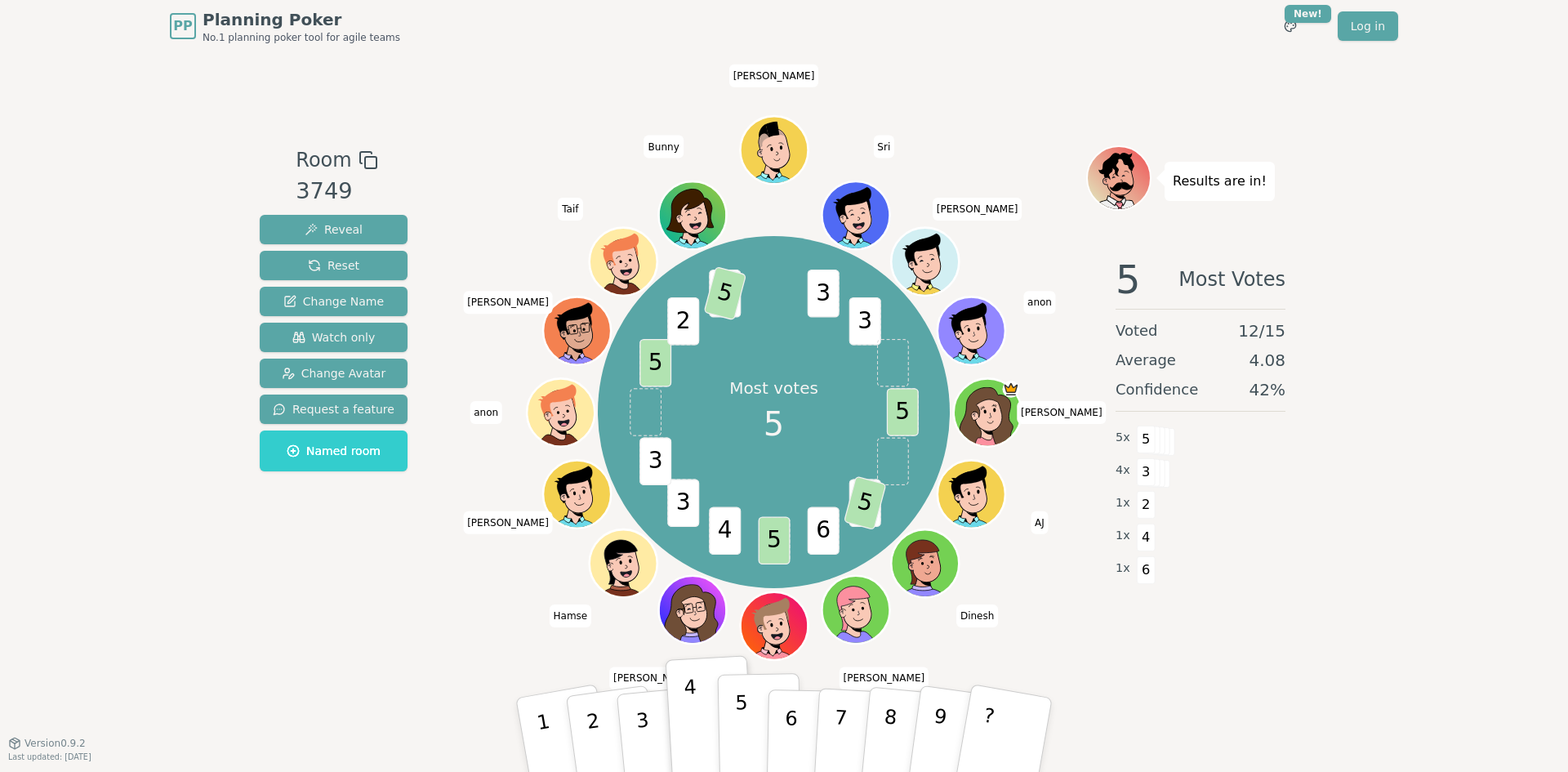
click at [735, 728] on p "5" at bounding box center [741, 736] width 14 height 89
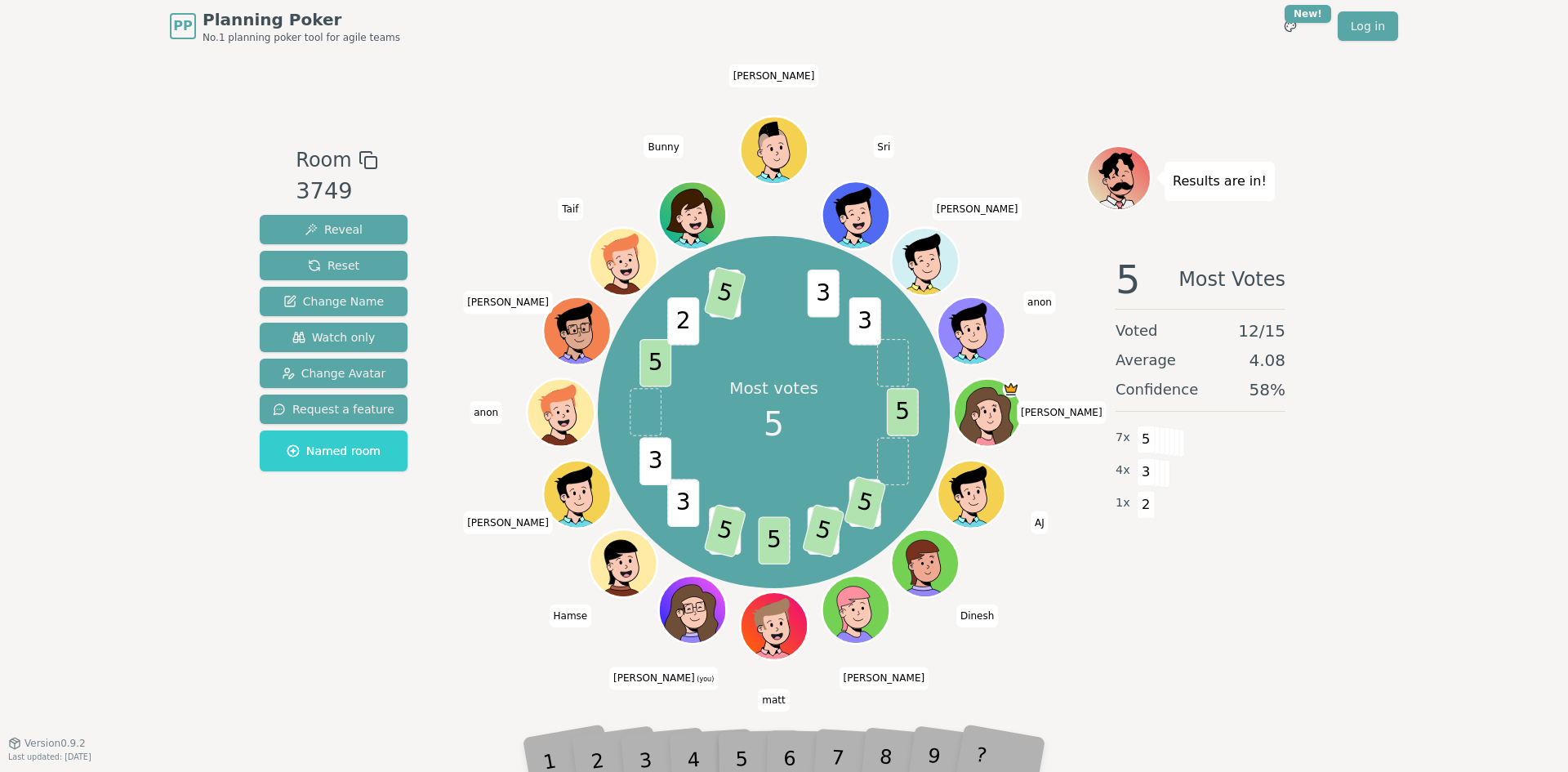
click at [970, 759] on div "9" at bounding box center [955, 735] width 56 height 63
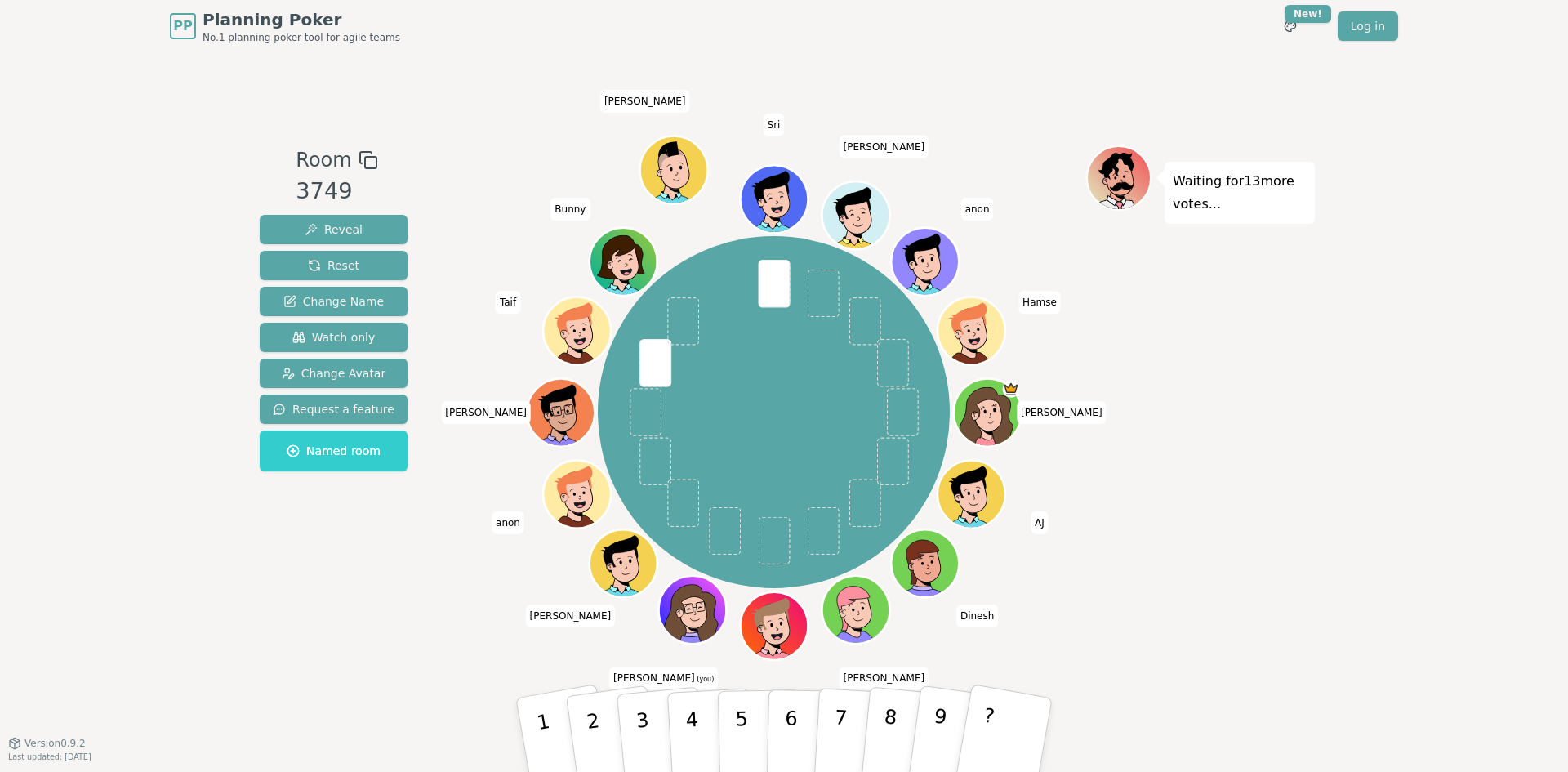
click at [1207, 449] on div "Waiting for 13 more votes..." at bounding box center [1201, 398] width 229 height 505
click at [883, 725] on p "8" at bounding box center [889, 733] width 21 height 89
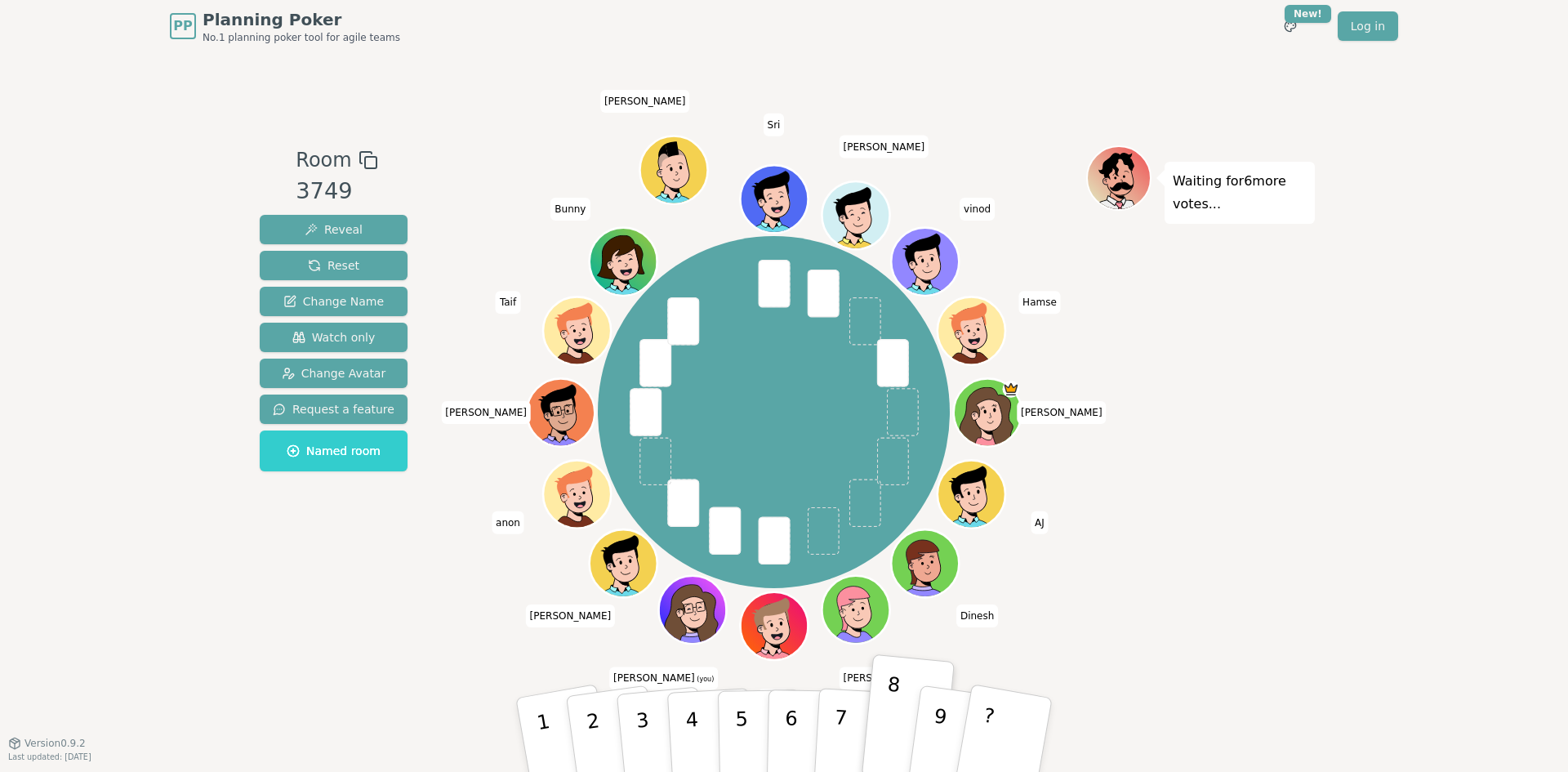
click at [1226, 641] on div "Waiting for 6 more votes..." at bounding box center [1201, 398] width 229 height 505
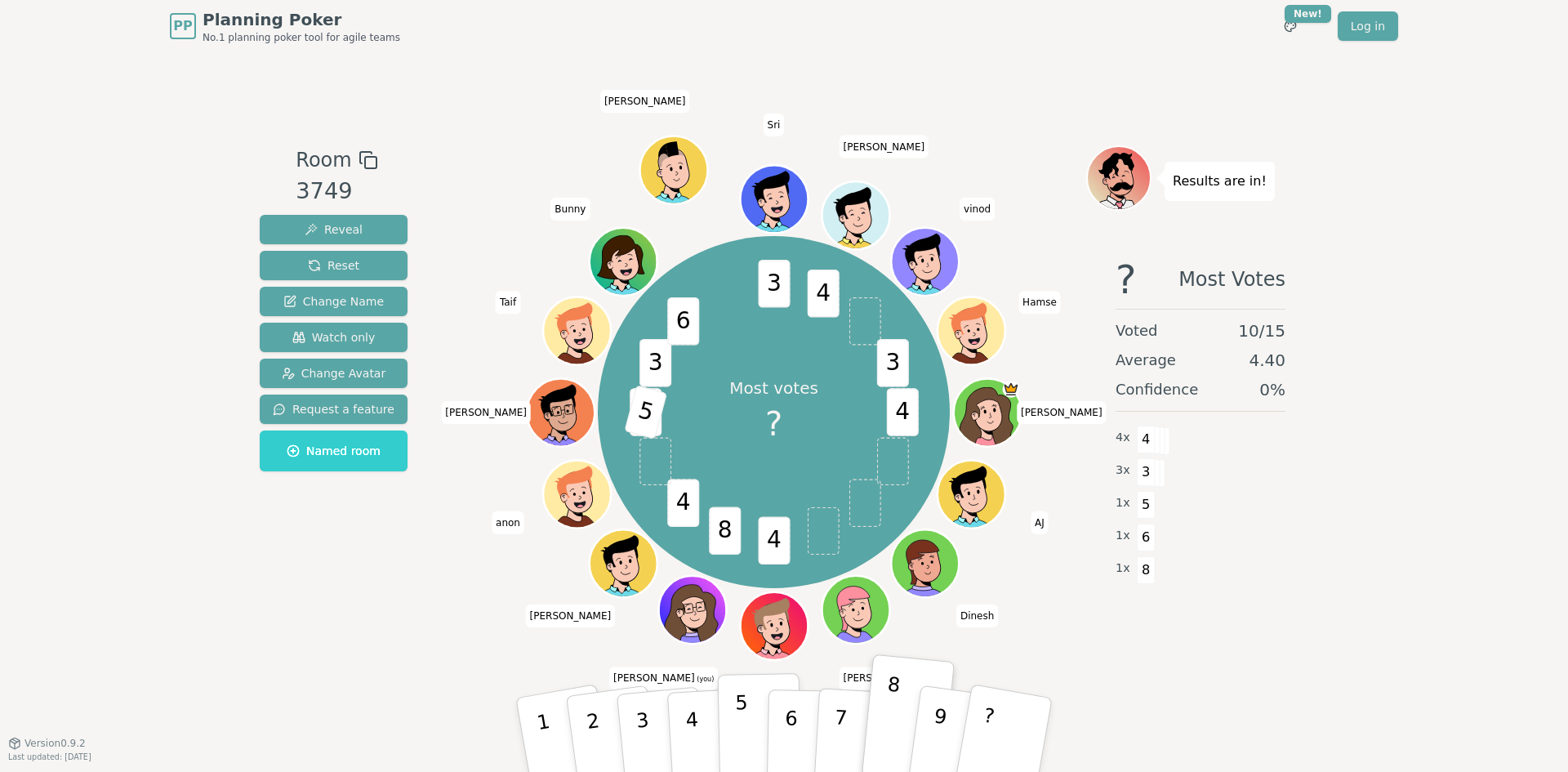
click at [739, 742] on p "5" at bounding box center [741, 736] width 14 height 89
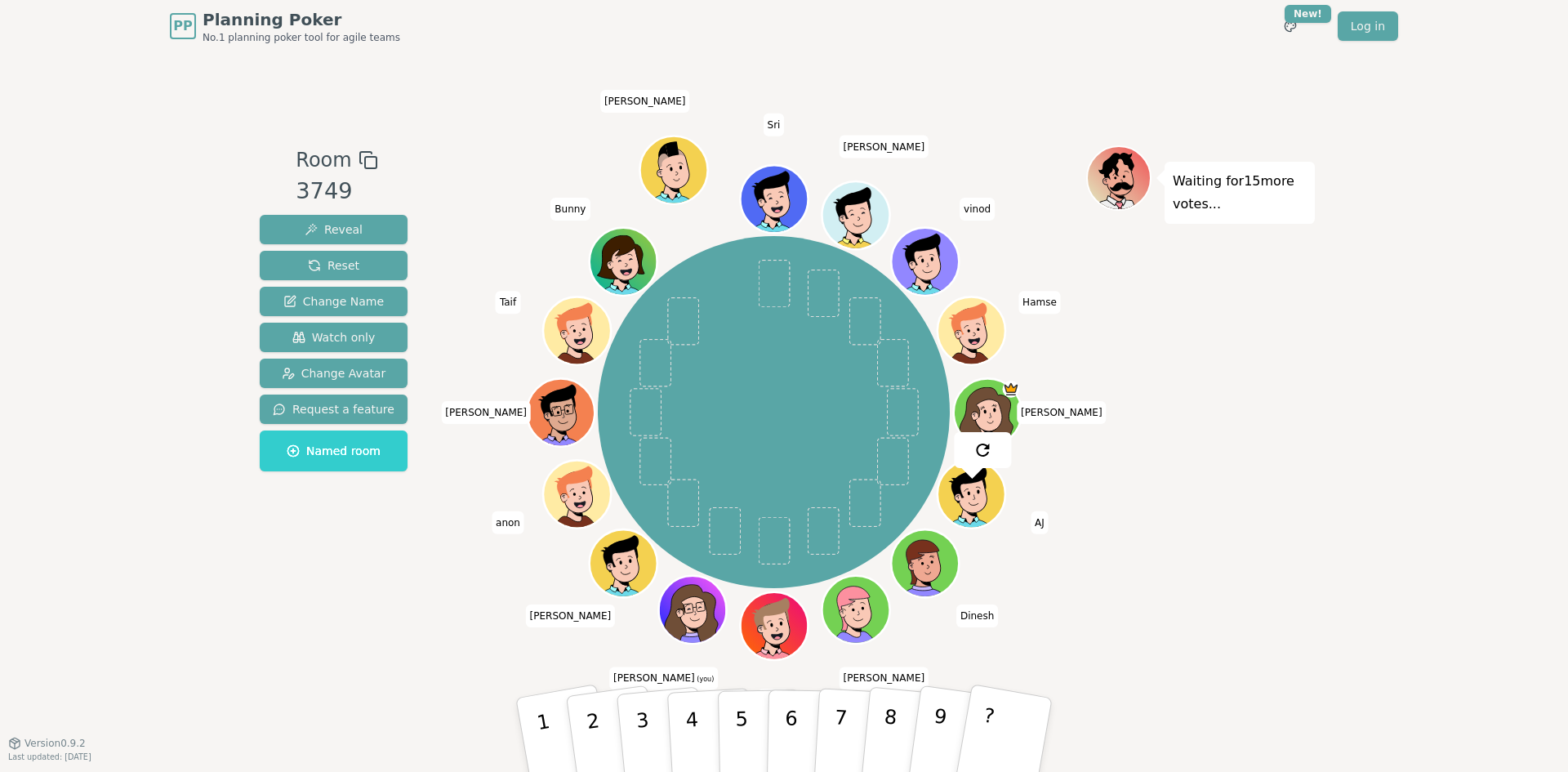
click at [1224, 572] on div "Waiting for 15 more votes..." at bounding box center [1201, 398] width 229 height 505
click at [727, 730] on button "5" at bounding box center [760, 735] width 84 height 125
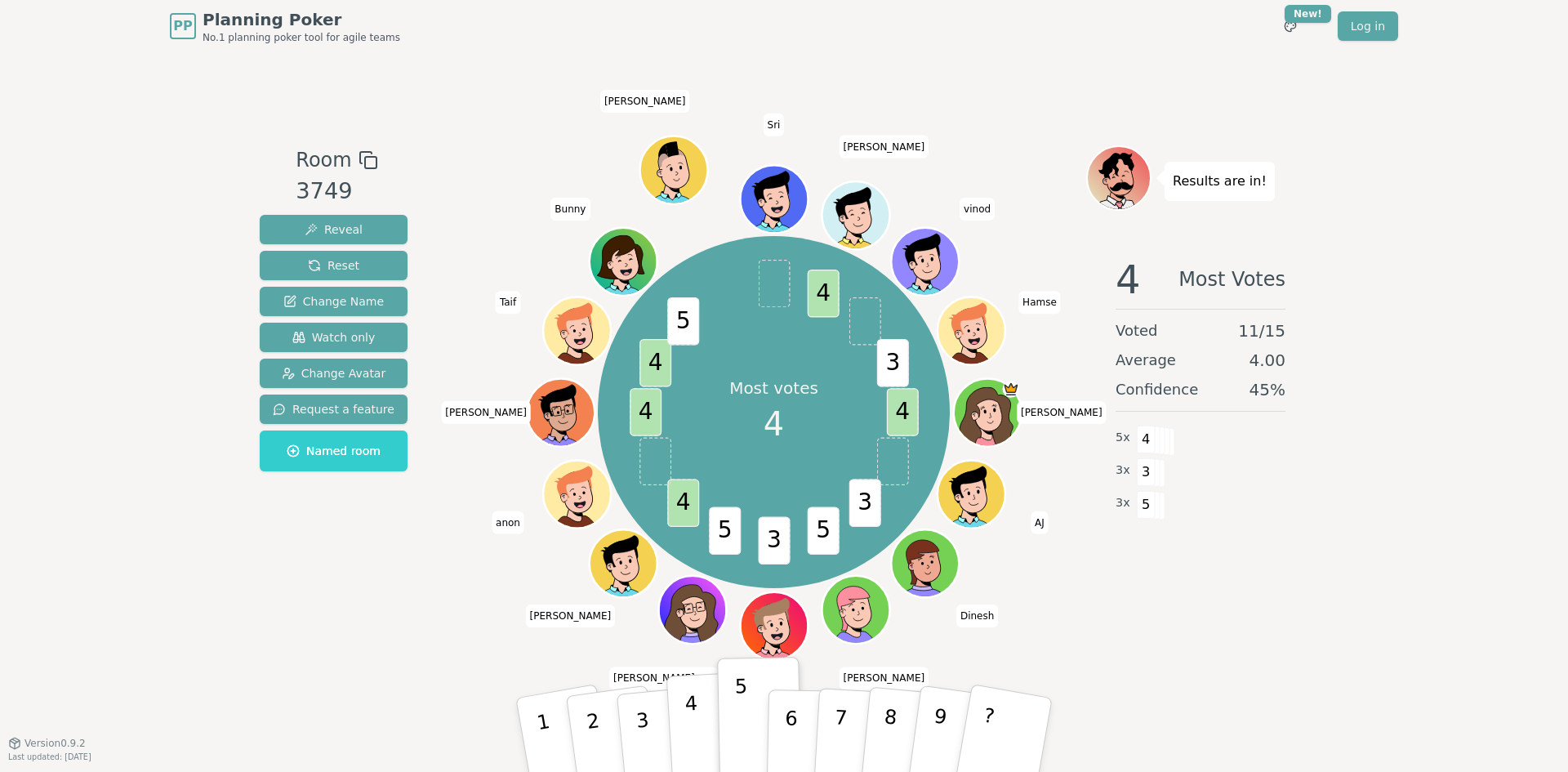
click at [701, 730] on button "4" at bounding box center [711, 735] width 89 height 127
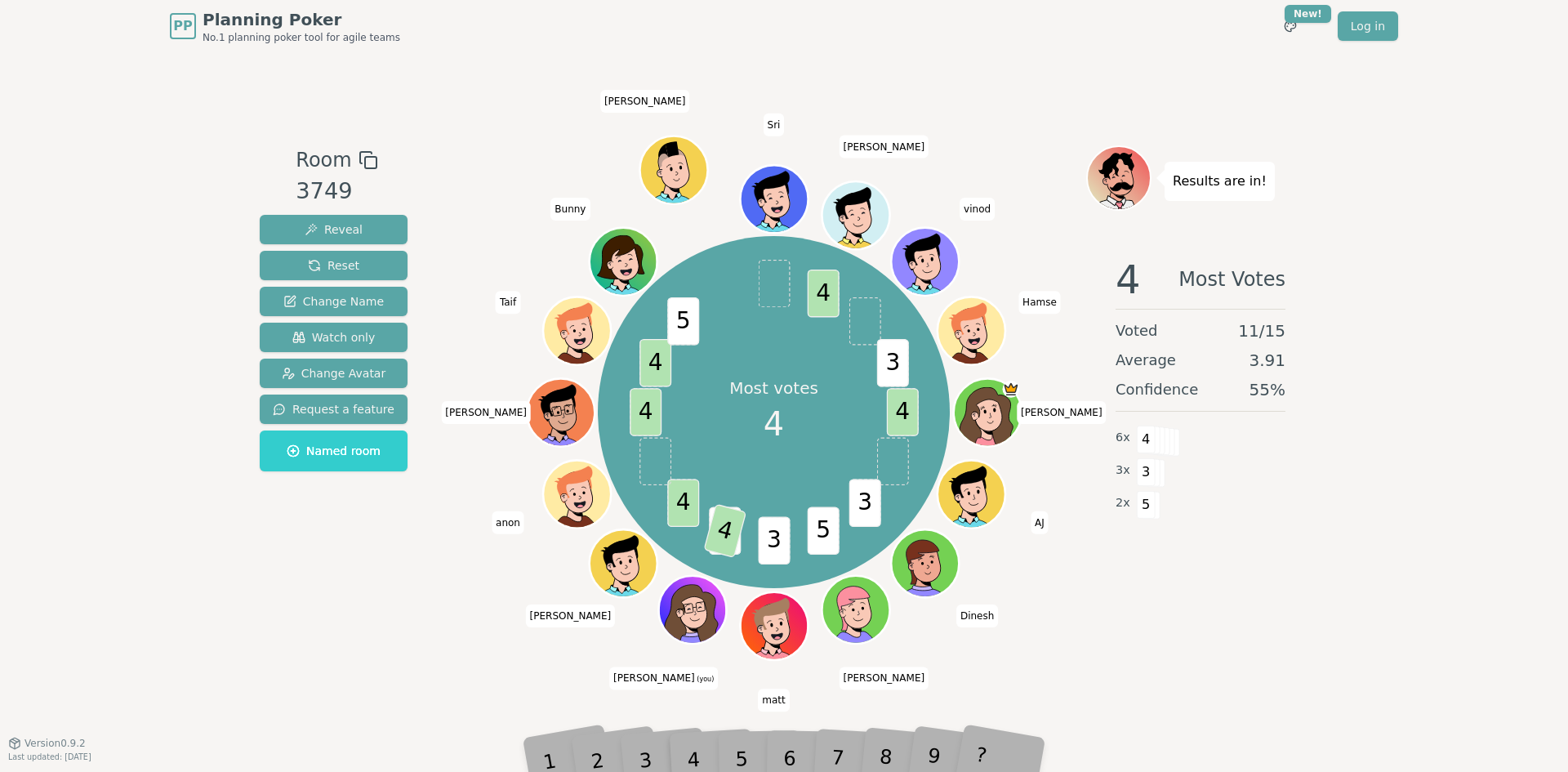
click at [888, 756] on div "8" at bounding box center [906, 735] width 54 height 61
click at [1251, 625] on div "Results are in! 4 Most Votes Voted 11 / 15 Average 3.91 Confidence 55 % 6 x 4 3…" at bounding box center [1201, 398] width 229 height 505
click at [1506, 264] on div "PP Planning Poker No.1 planning poker tool for agile teams Toggle theme New! Lo…" at bounding box center [784, 386] width 1568 height 772
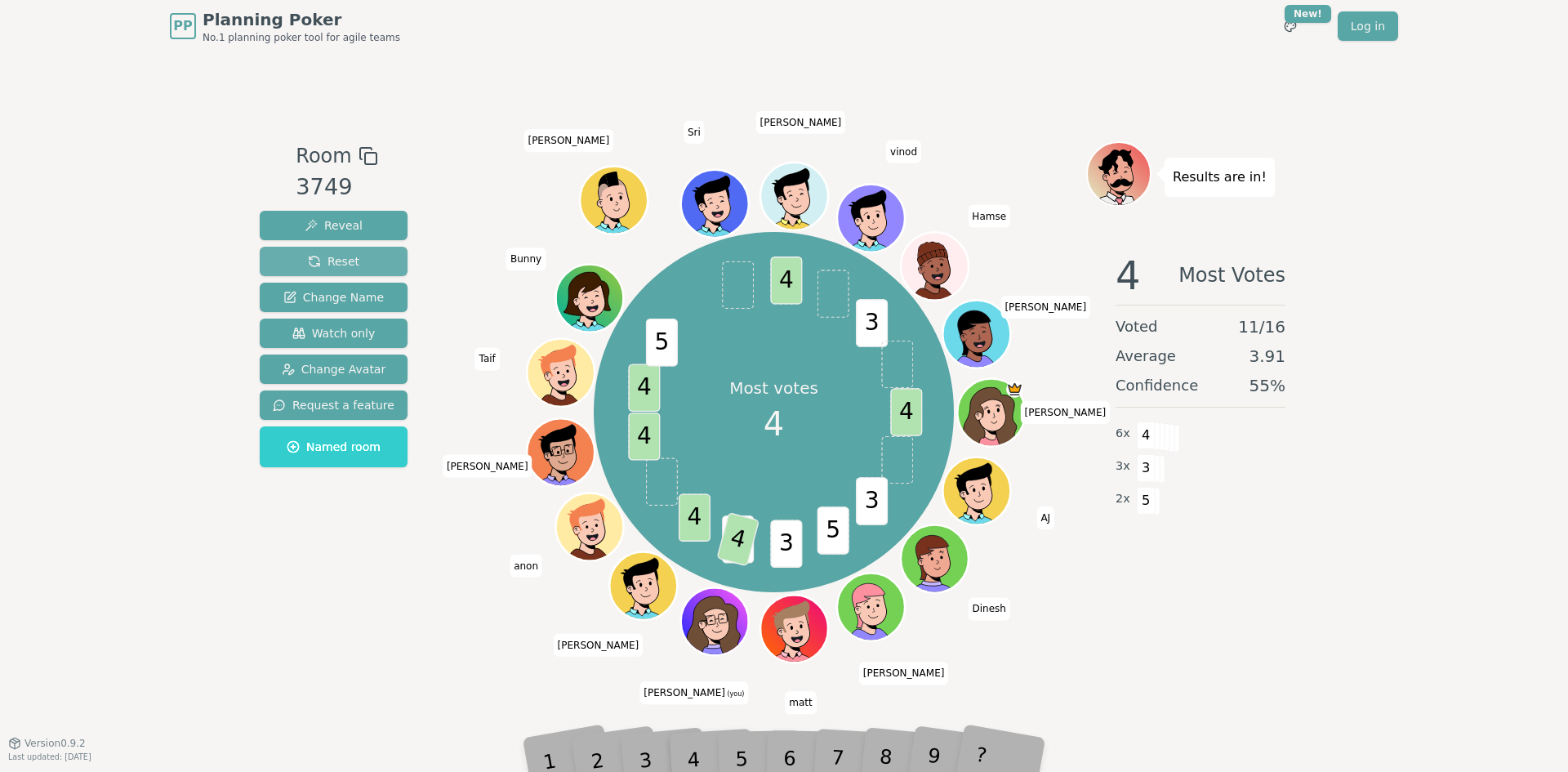
click at [308, 266] on span "Reset" at bounding box center [334, 261] width 52 height 17
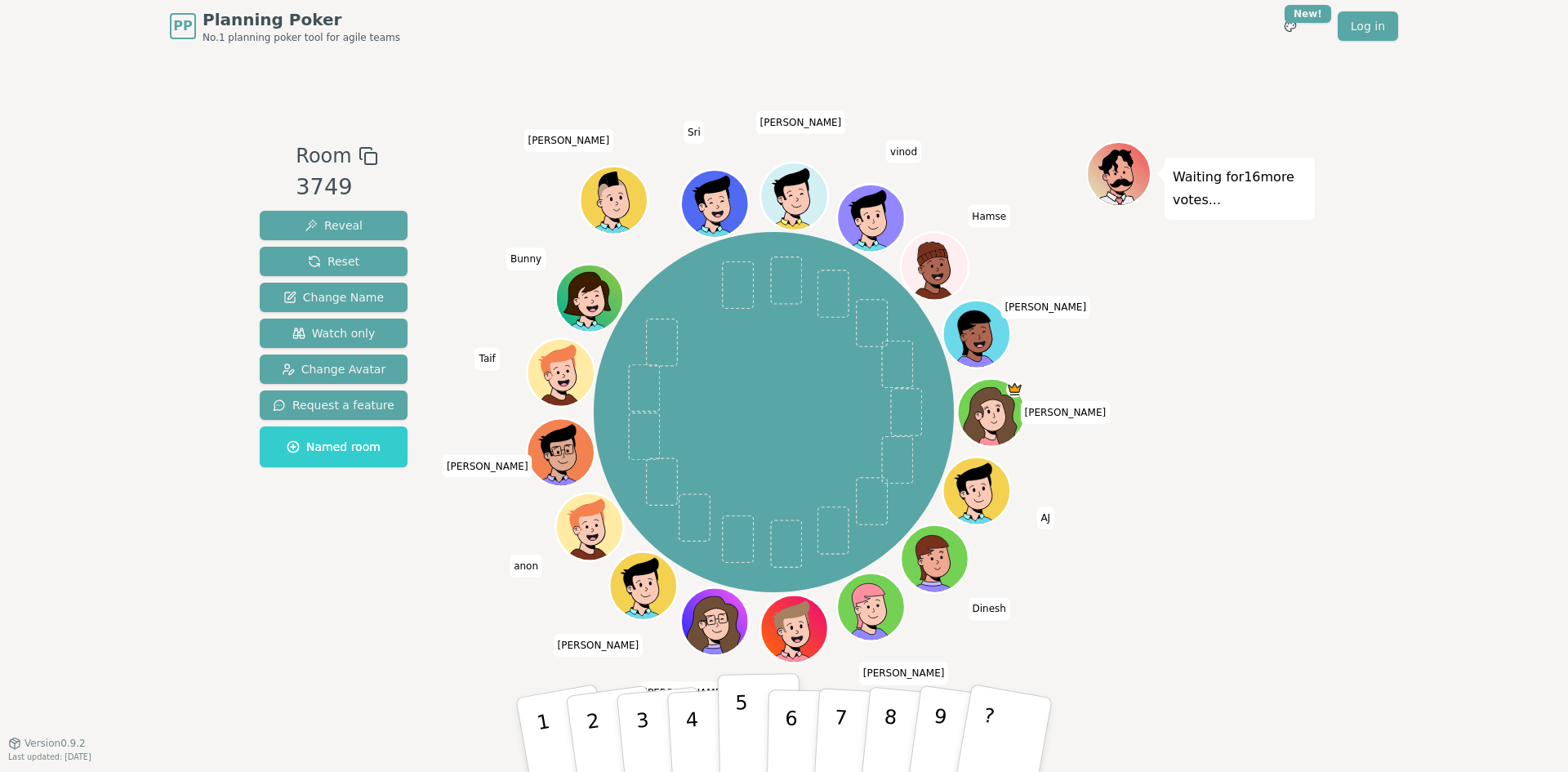
click at [737, 730] on p "5" at bounding box center [741, 736] width 14 height 89
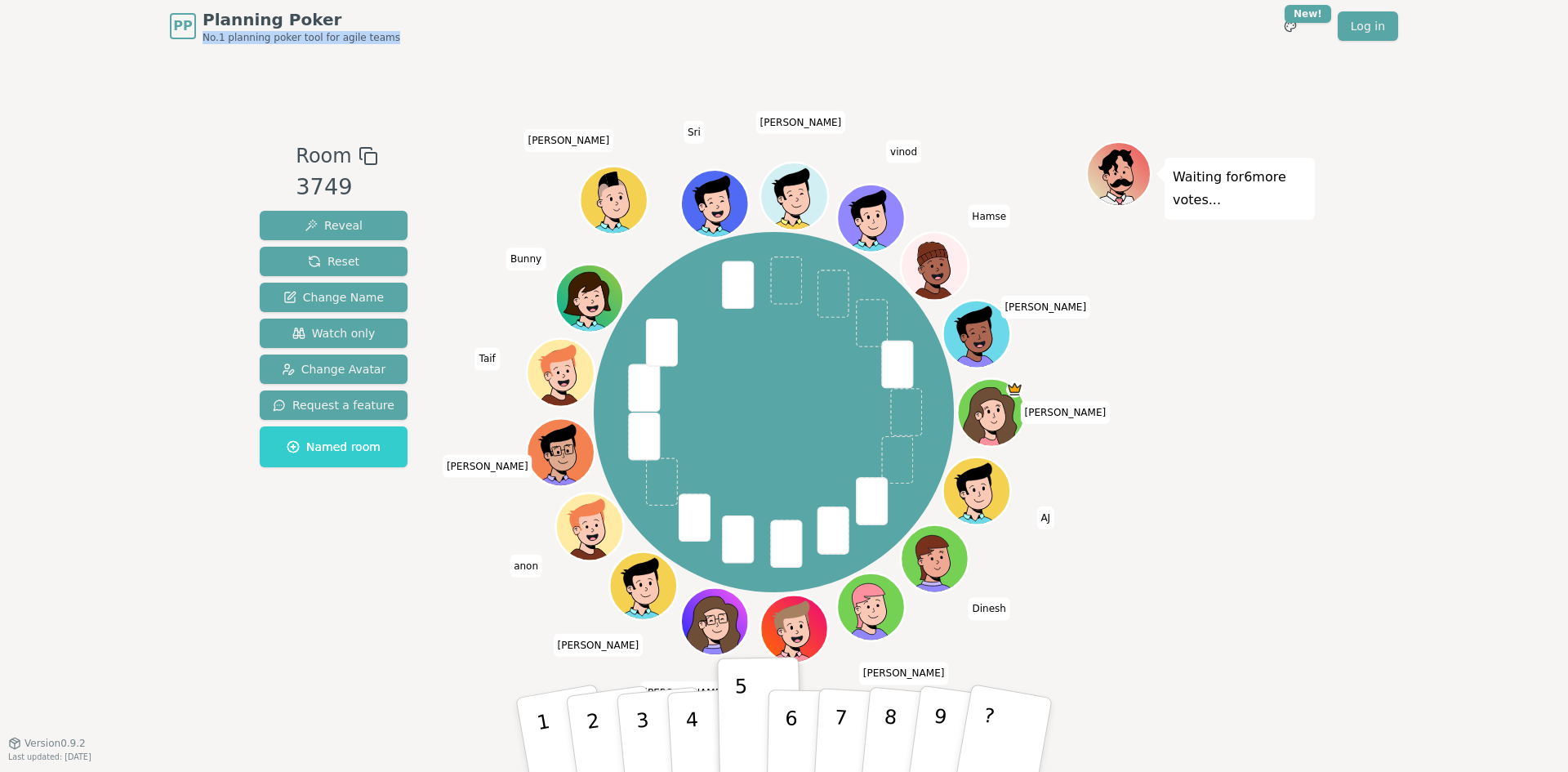
drag, startPoint x: 738, startPoint y: 23, endPoint x: 743, endPoint y: 36, distance: 13.9
click at [743, 36] on div "PP Planning Poker No.1 planning poker tool for agile teams Toggle theme New! Lo…" at bounding box center [784, 26] width 1228 height 53
click at [1314, 404] on div "Waiting for 6 more votes..." at bounding box center [1201, 397] width 229 height 513
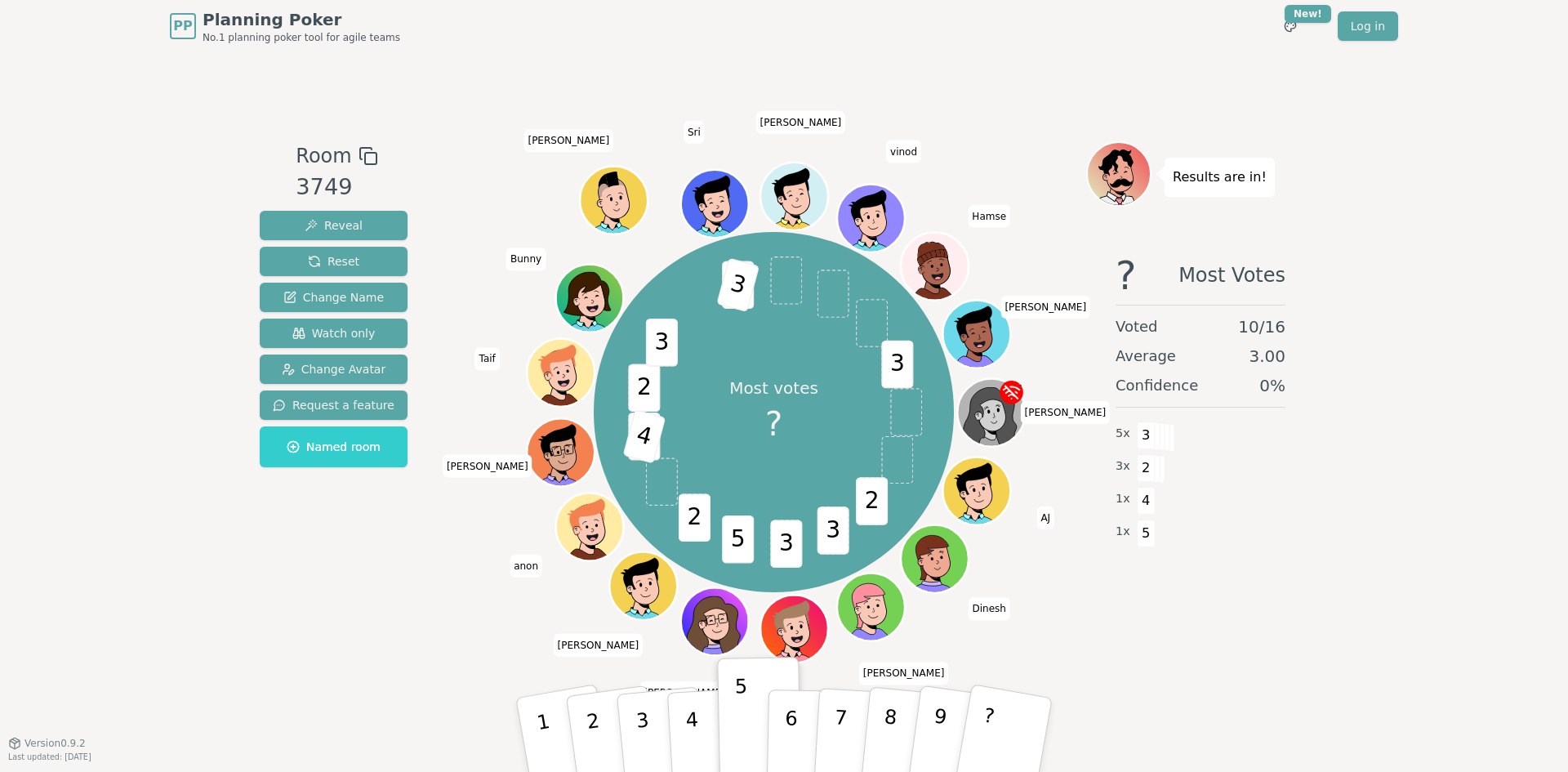
click at [1349, 659] on div "PP Planning Poker No.1 planning poker tool for agile teams Toggle theme New! Lo…" at bounding box center [784, 386] width 1568 height 772
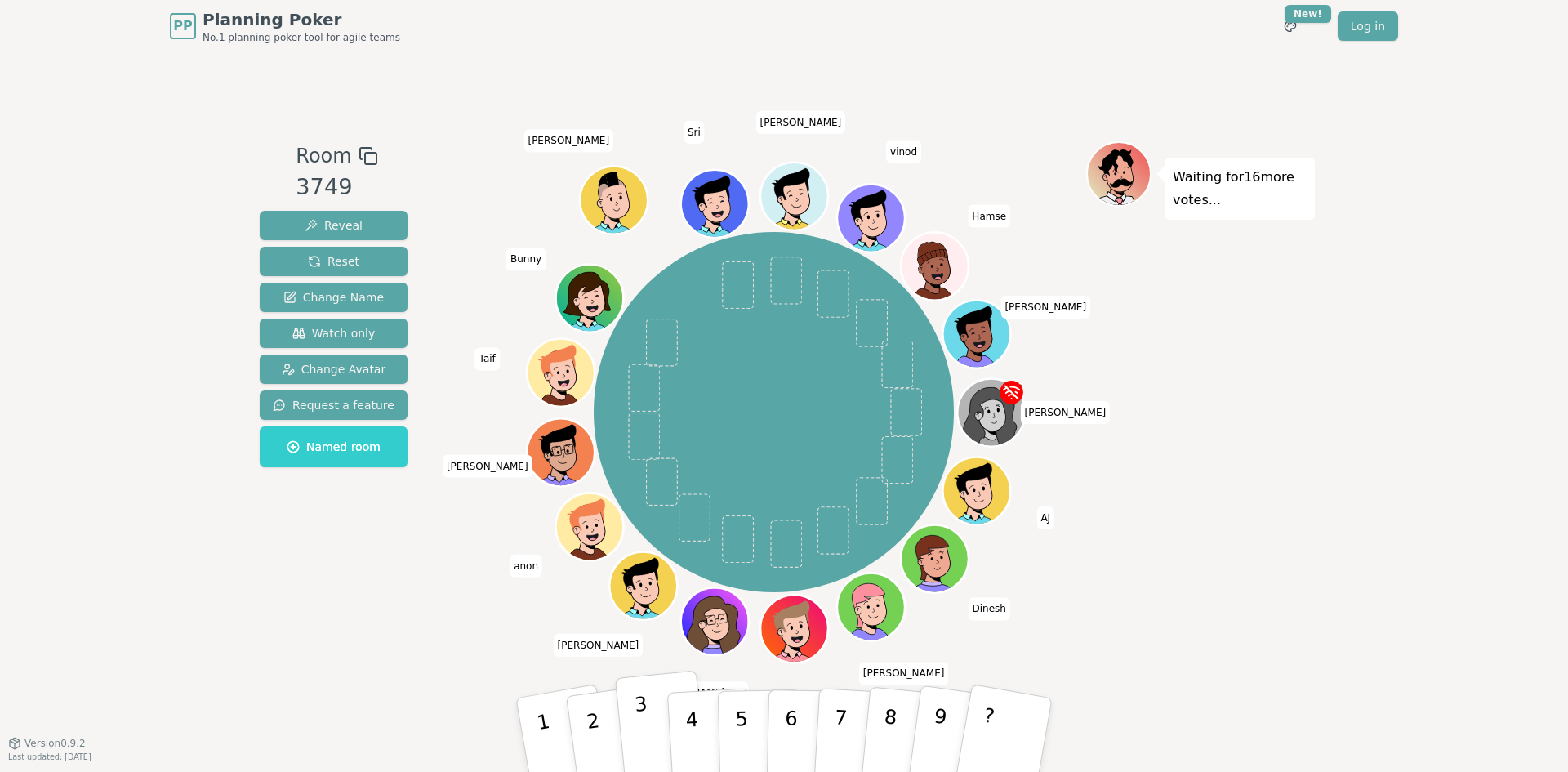
click at [639, 738] on p "3" at bounding box center [644, 737] width 21 height 89
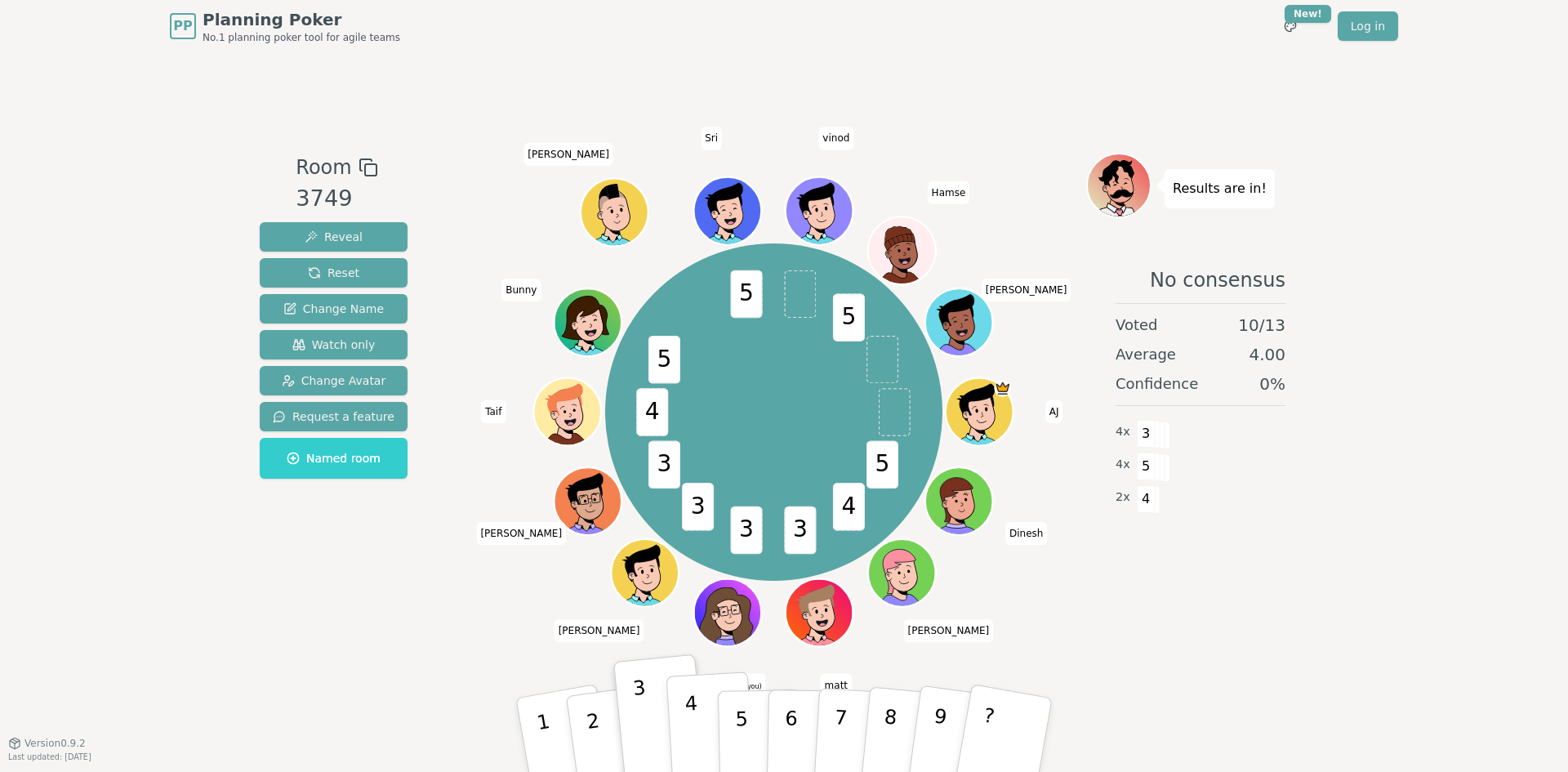
click at [700, 720] on button "4" at bounding box center [711, 735] width 89 height 127
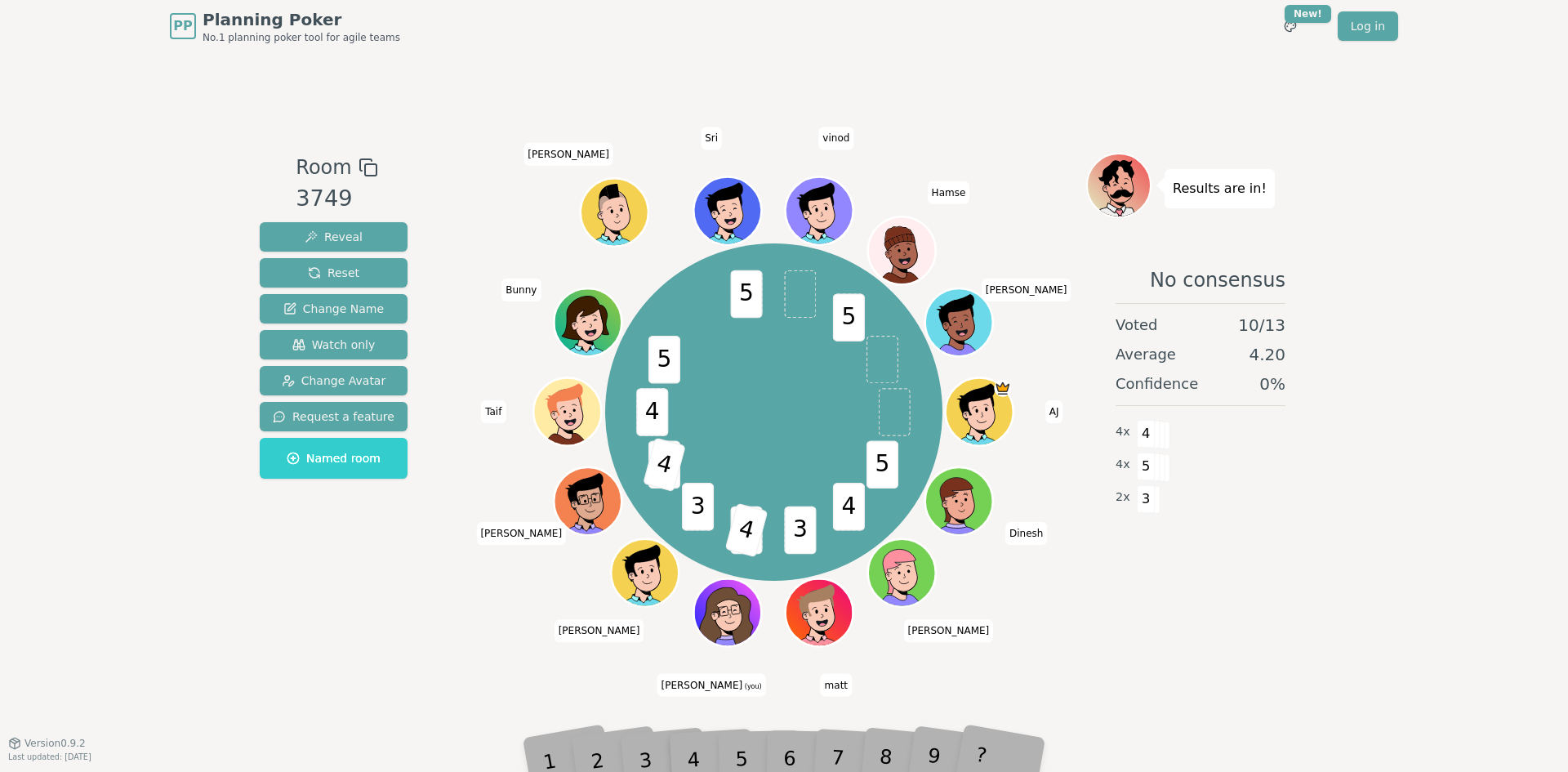
click at [738, 764] on div "5" at bounding box center [760, 735] width 50 height 58
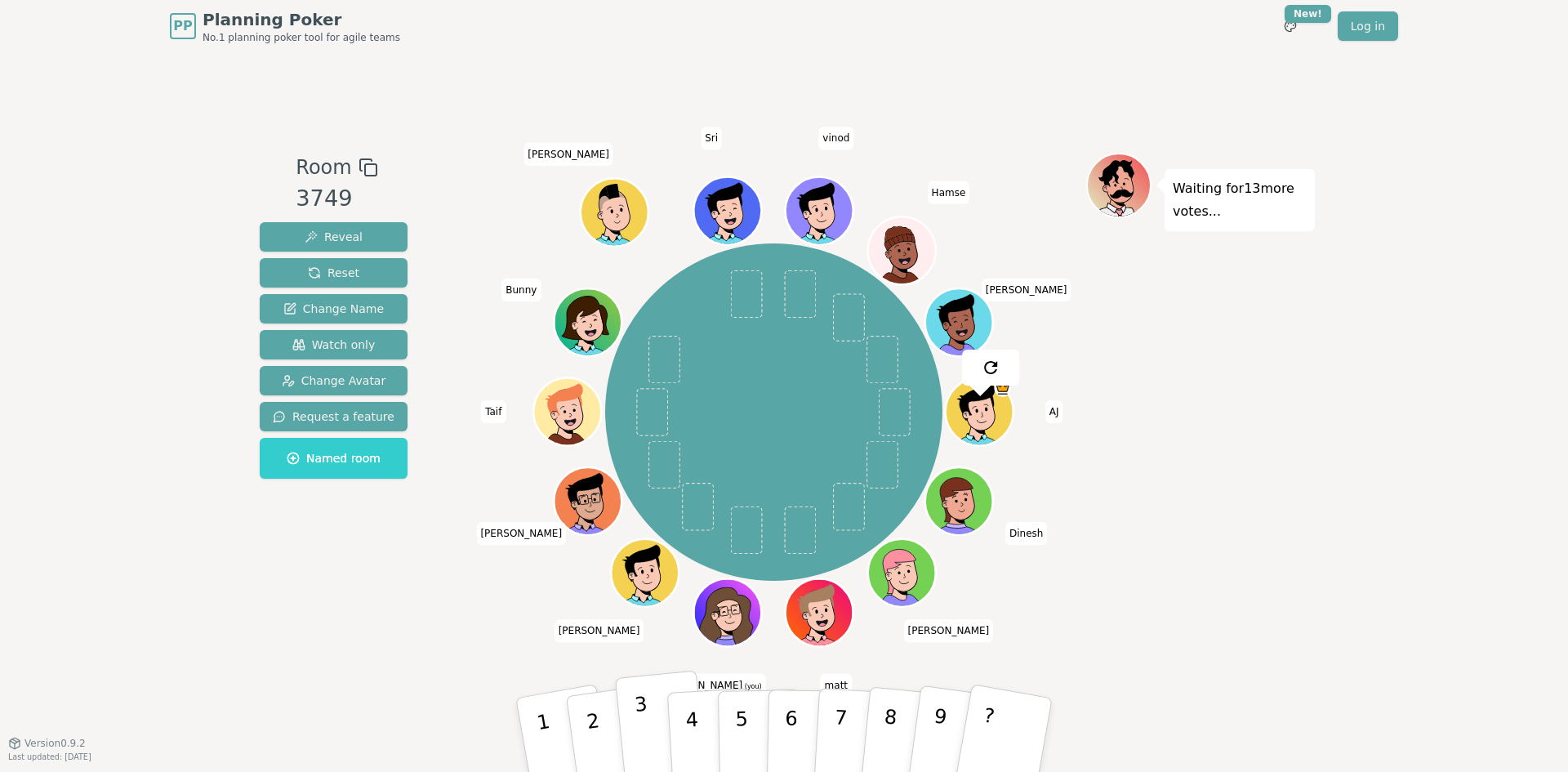
click at [636, 715] on p "3" at bounding box center [644, 737] width 21 height 89
click at [599, 711] on button "2" at bounding box center [612, 735] width 97 height 132
click at [734, 720] on button "5" at bounding box center [760, 735] width 84 height 125
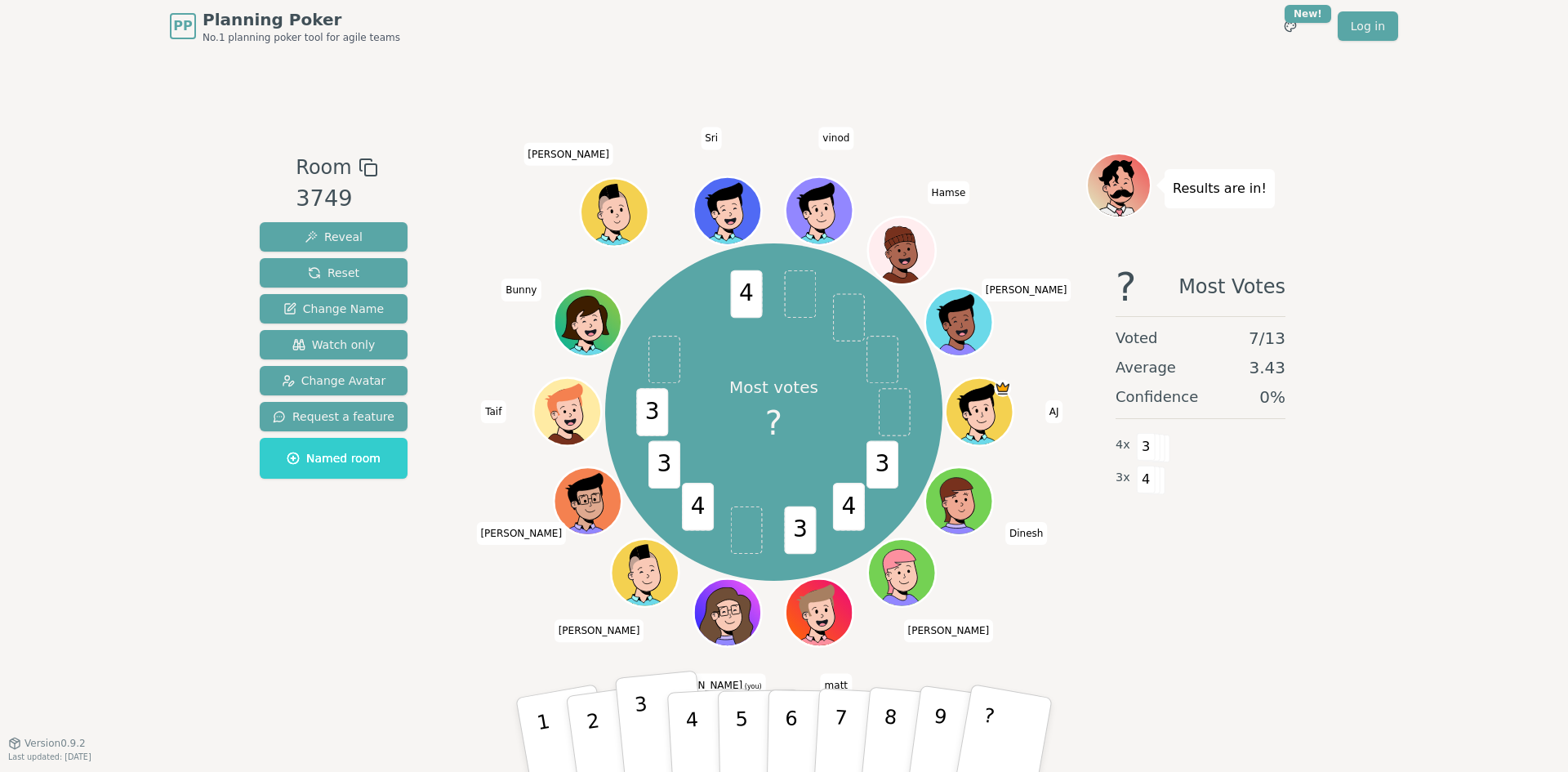
click at [652, 733] on button "3" at bounding box center [661, 736] width 93 height 130
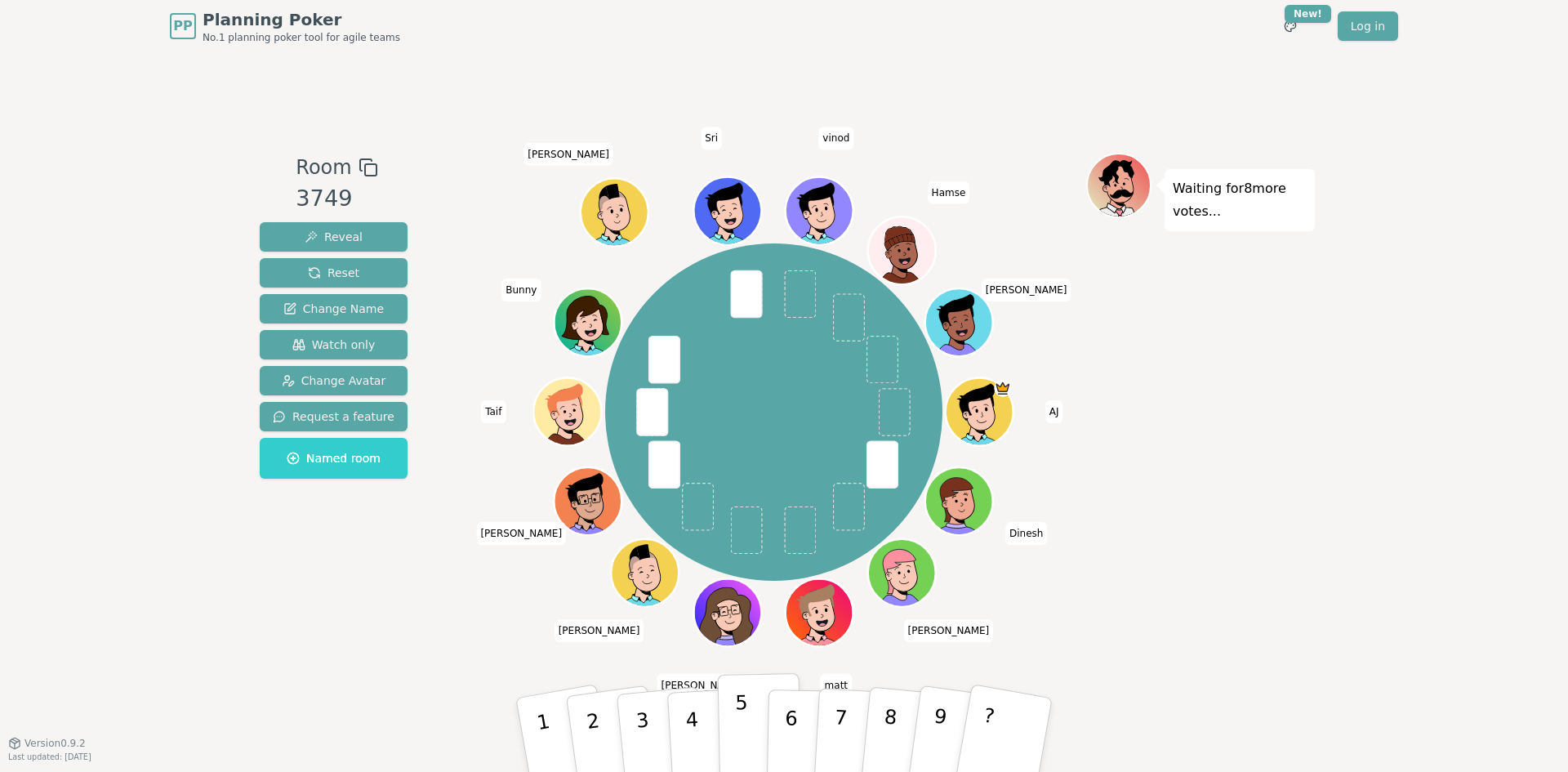
click at [756, 710] on button "5" at bounding box center [760, 735] width 84 height 125
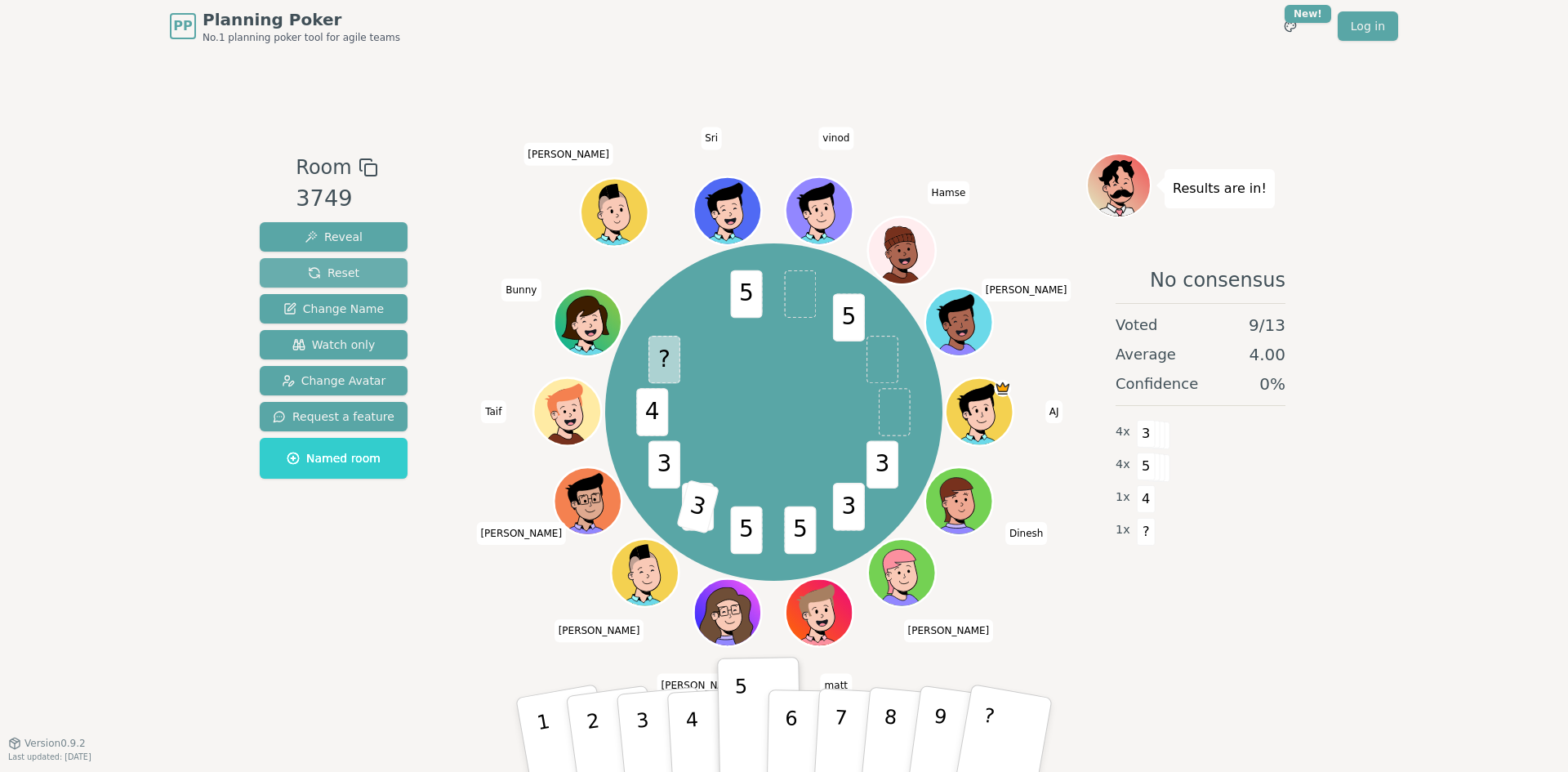
click at [368, 271] on button "Reset" at bounding box center [333, 273] width 148 height 30
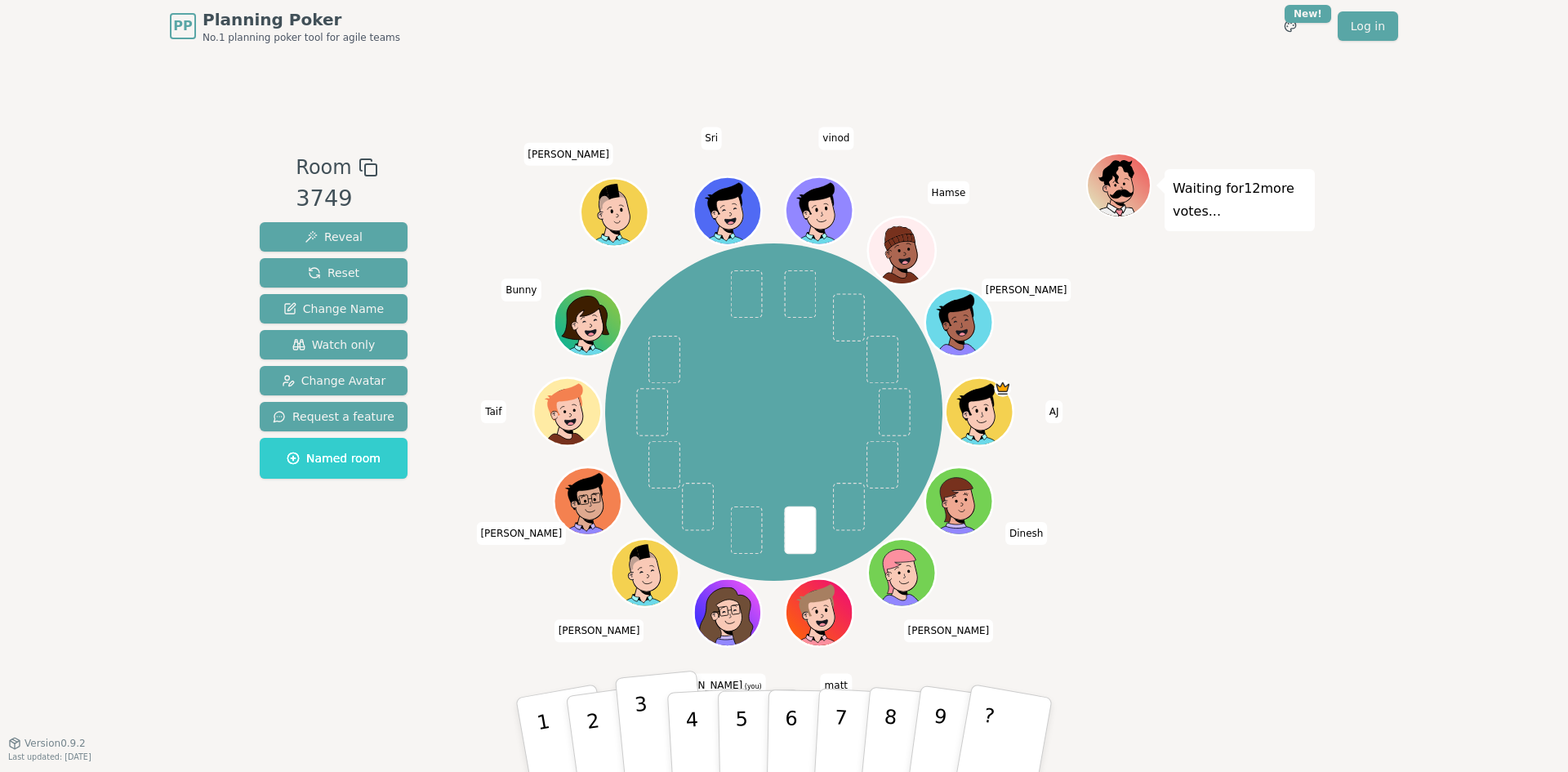
click at [654, 719] on button "3" at bounding box center [661, 736] width 93 height 130
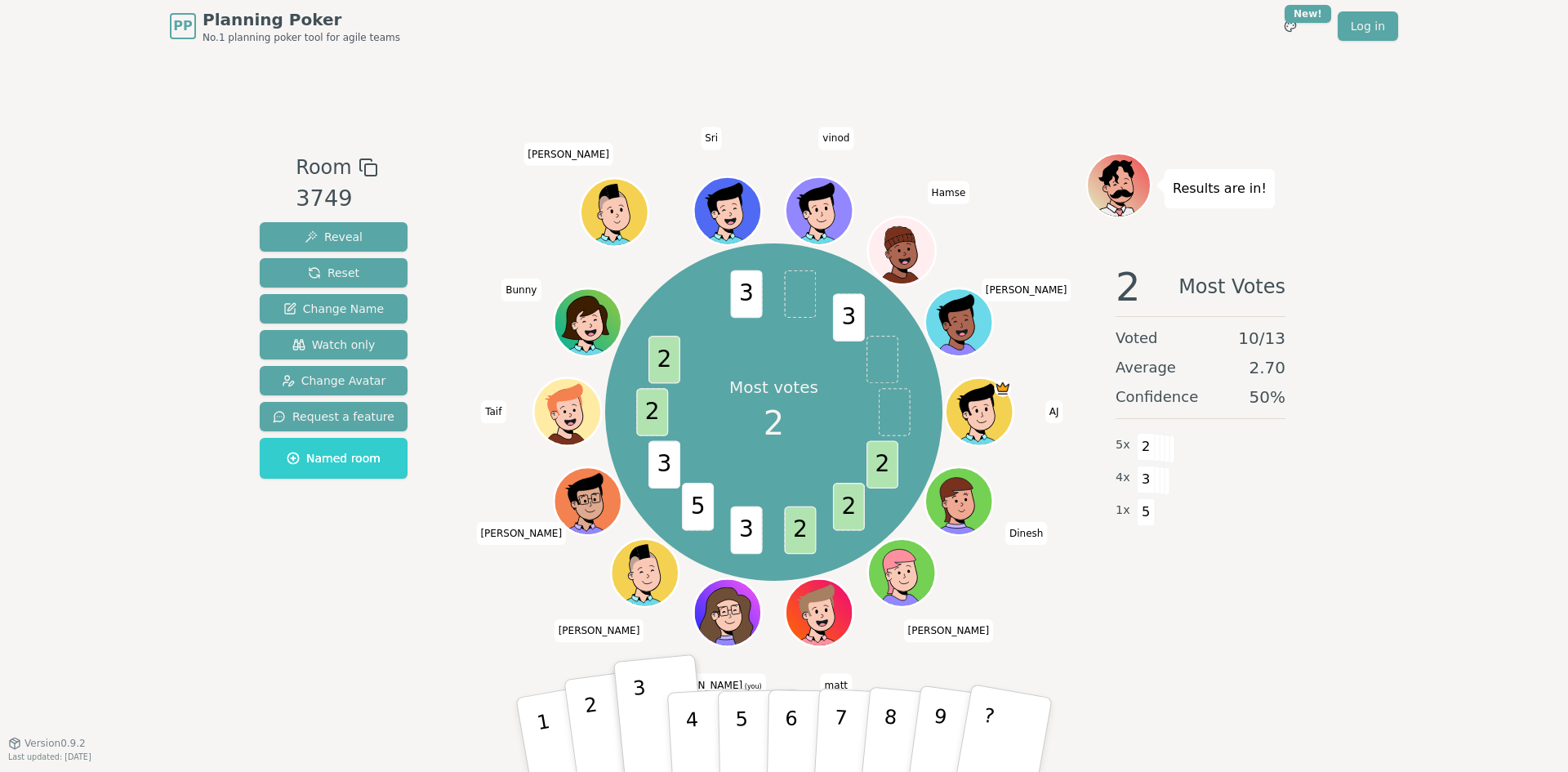
click at [607, 736] on button "2" at bounding box center [612, 735] width 97 height 132
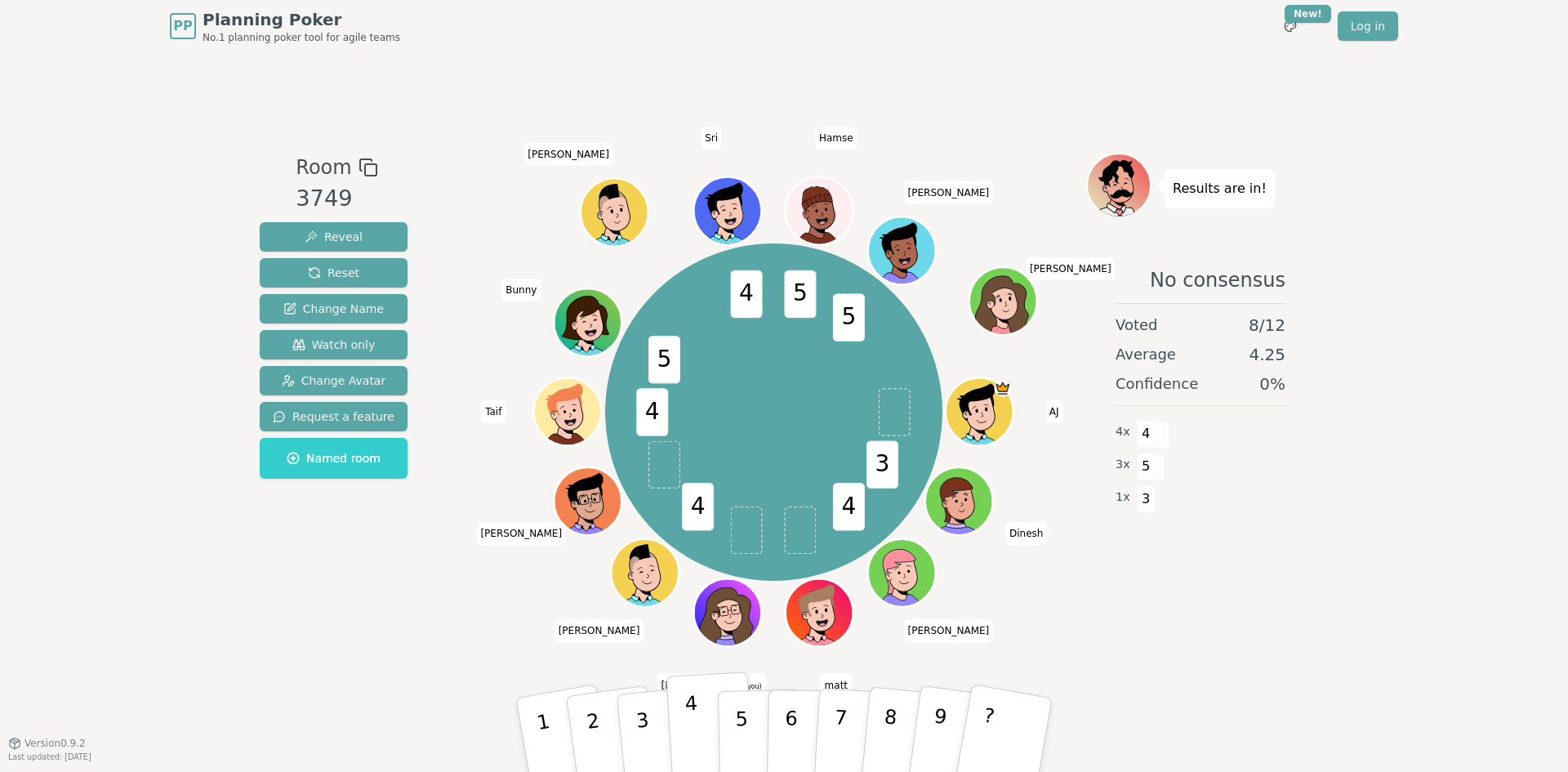
click at [699, 726] on button "4" at bounding box center [711, 735] width 89 height 127
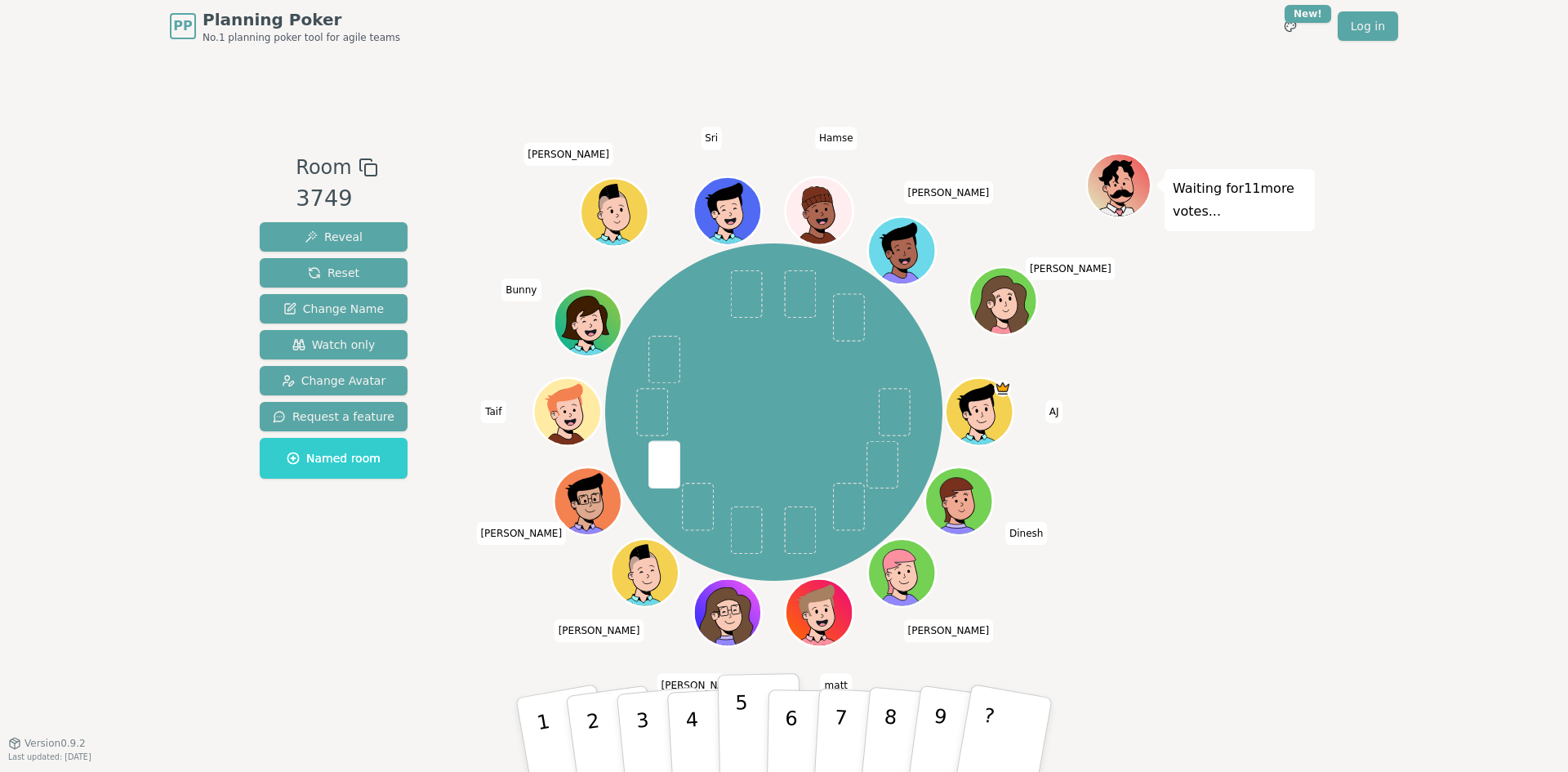
click at [736, 726] on p "5" at bounding box center [741, 736] width 14 height 89
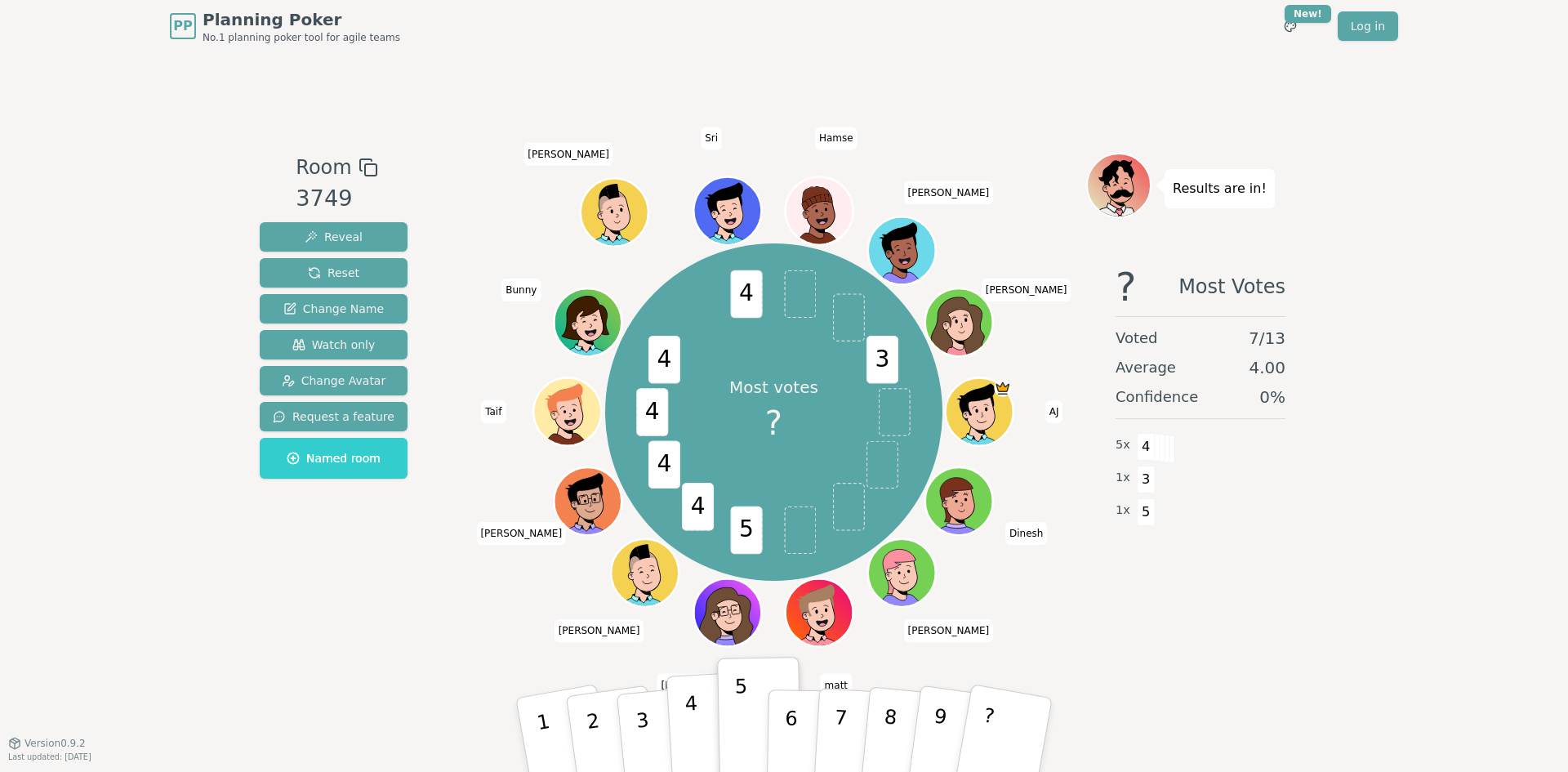
click at [694, 741] on p "4" at bounding box center [693, 737] width 18 height 89
